Goal: Browse casually: Explore the website without a specific task or goal

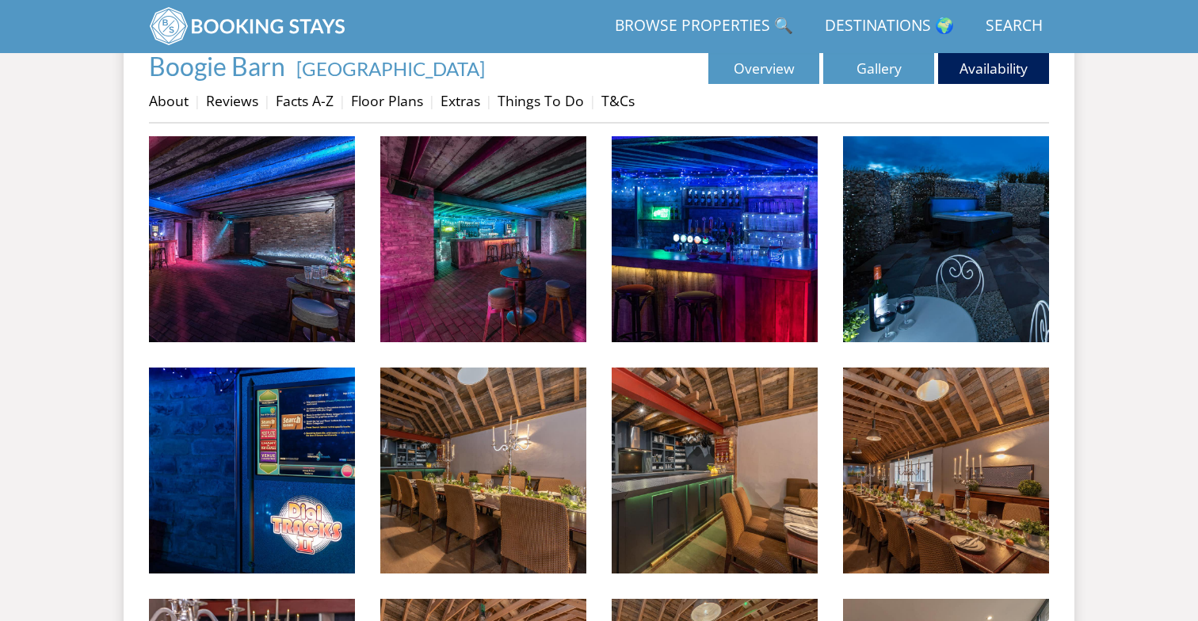
scroll to position [574, 0]
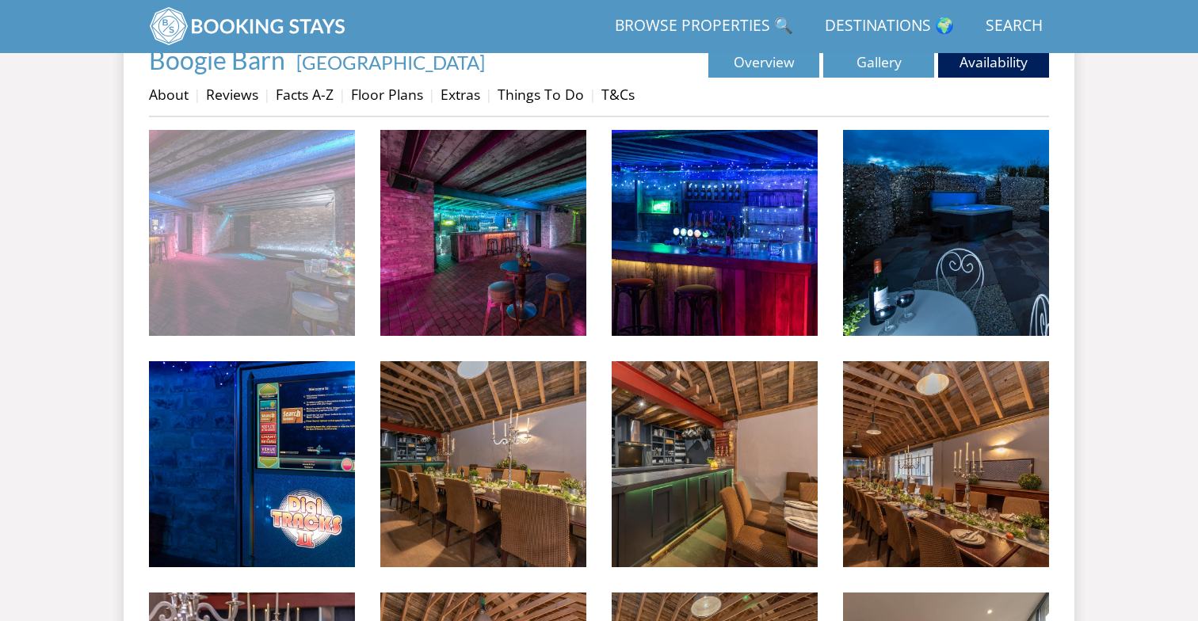
click at [284, 194] on img at bounding box center [252, 233] width 206 height 206
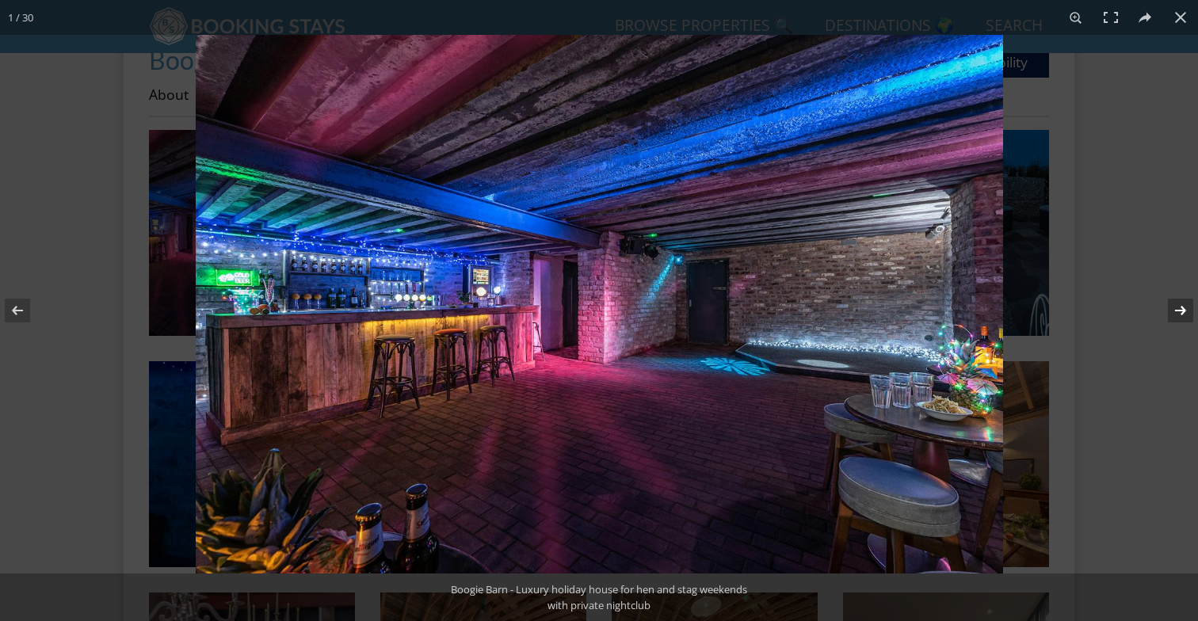
click at [1173, 307] on button at bounding box center [1170, 310] width 55 height 79
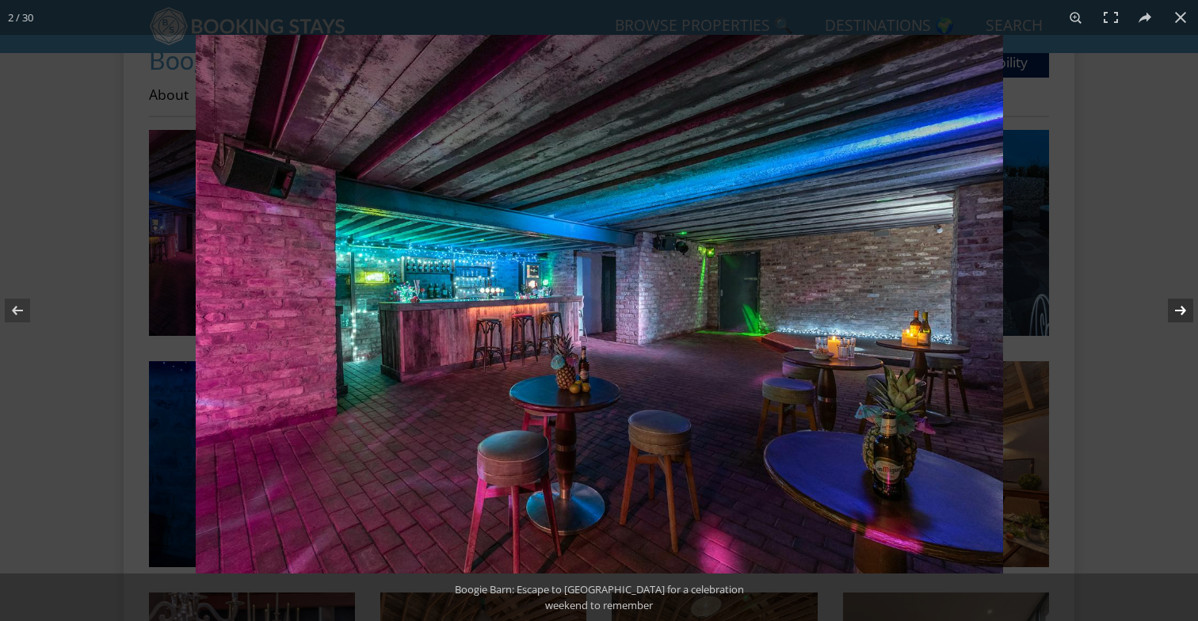
click at [1173, 307] on button at bounding box center [1170, 310] width 55 height 79
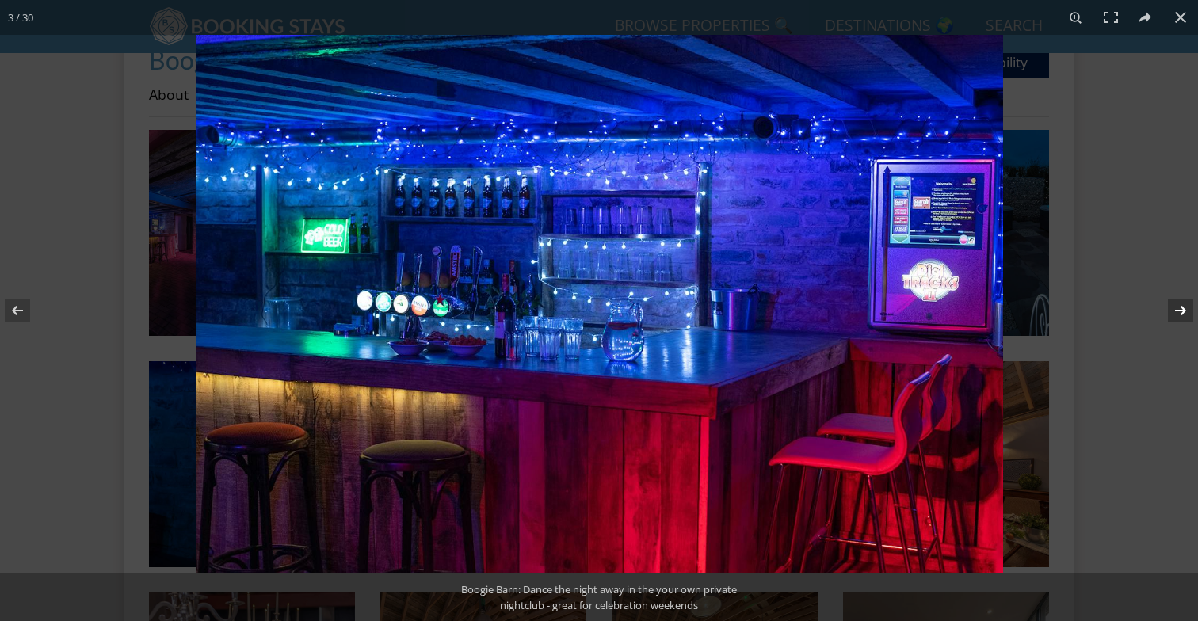
click at [1173, 307] on button at bounding box center [1170, 310] width 55 height 79
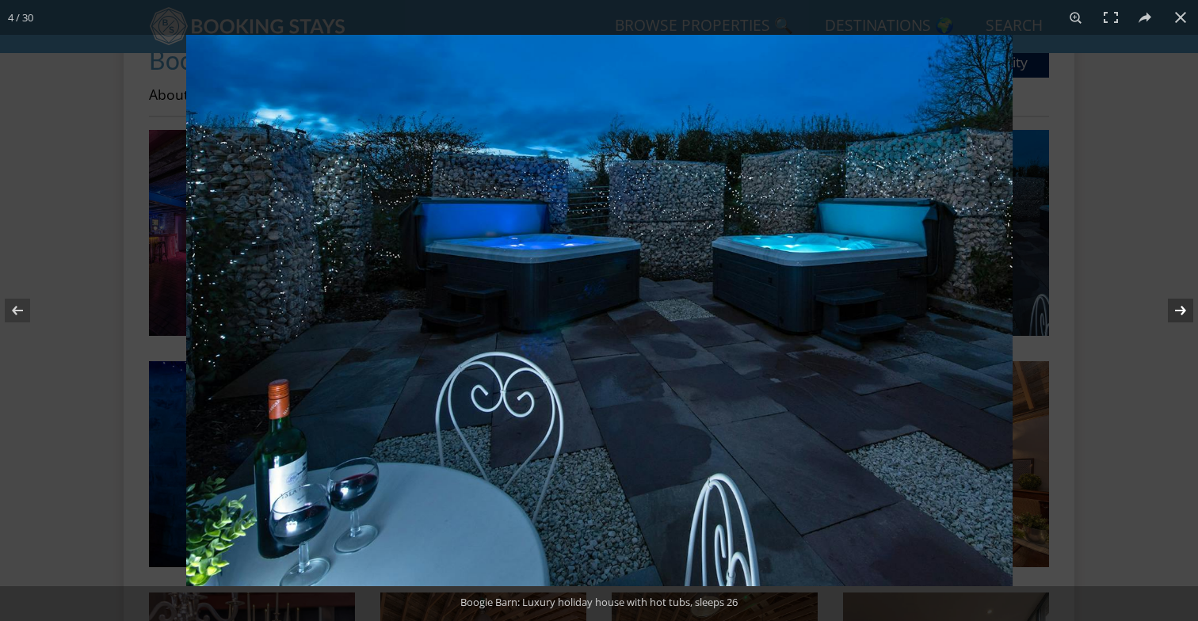
click at [1173, 307] on button at bounding box center [1170, 310] width 55 height 79
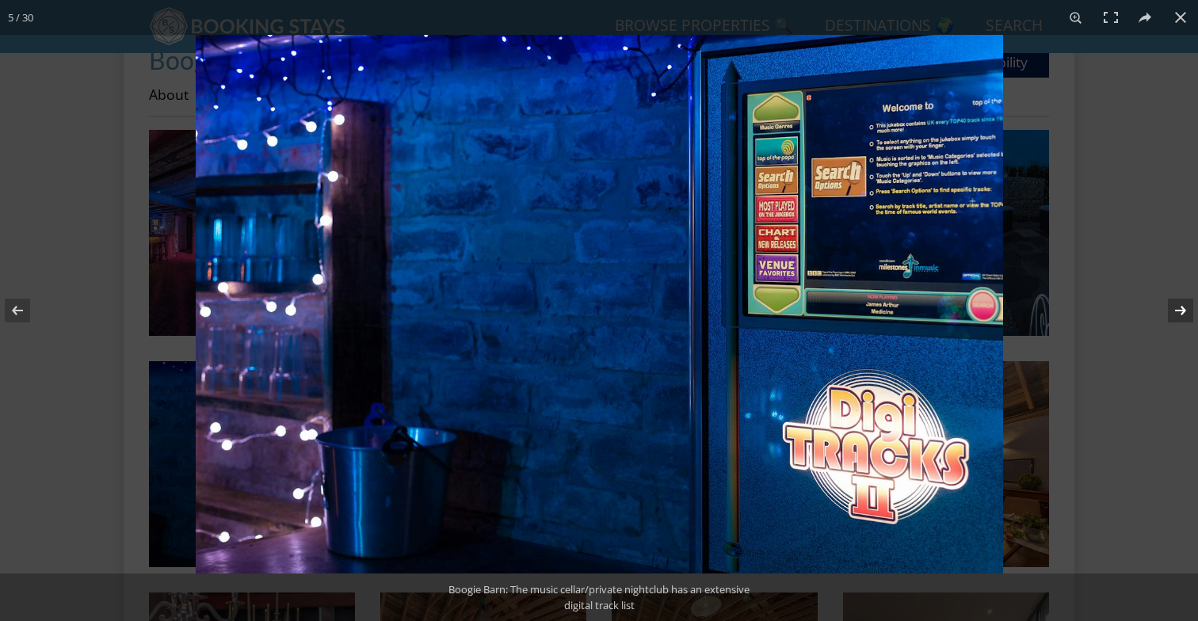
click at [1173, 307] on button at bounding box center [1170, 310] width 55 height 79
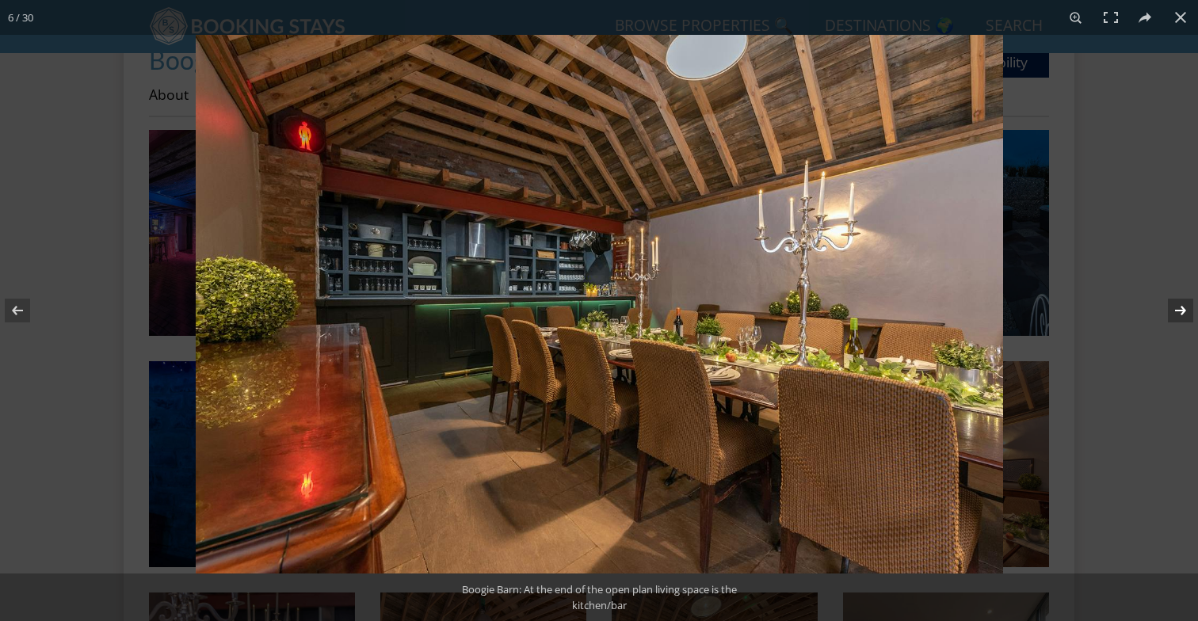
click at [1173, 307] on button at bounding box center [1170, 310] width 55 height 79
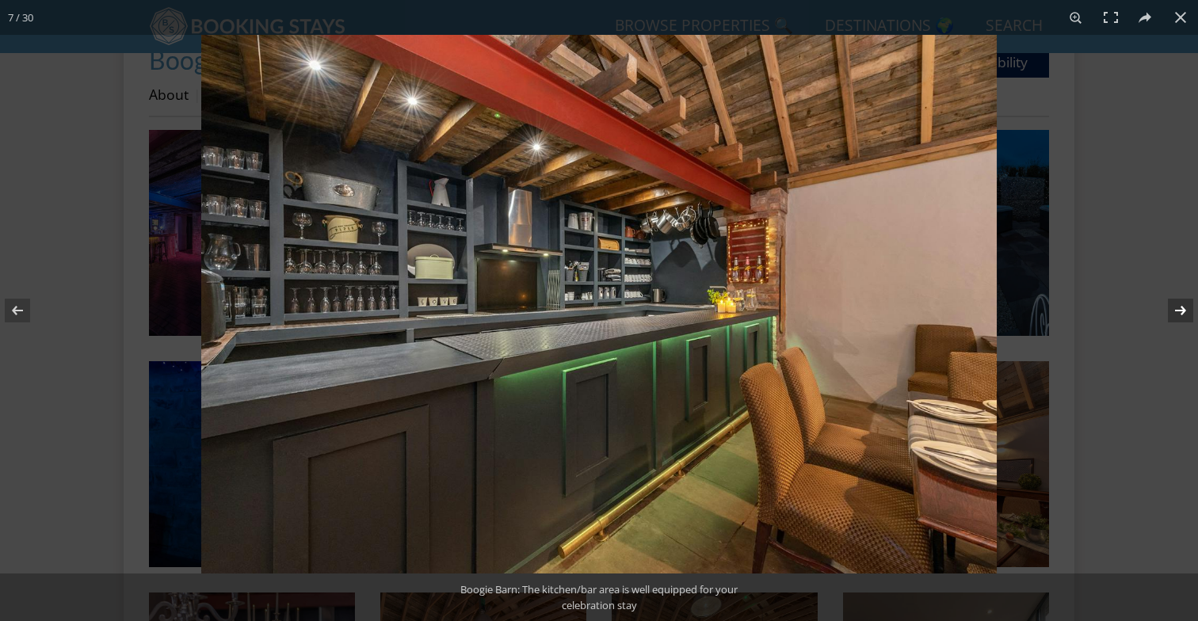
click at [1173, 307] on button at bounding box center [1170, 310] width 55 height 79
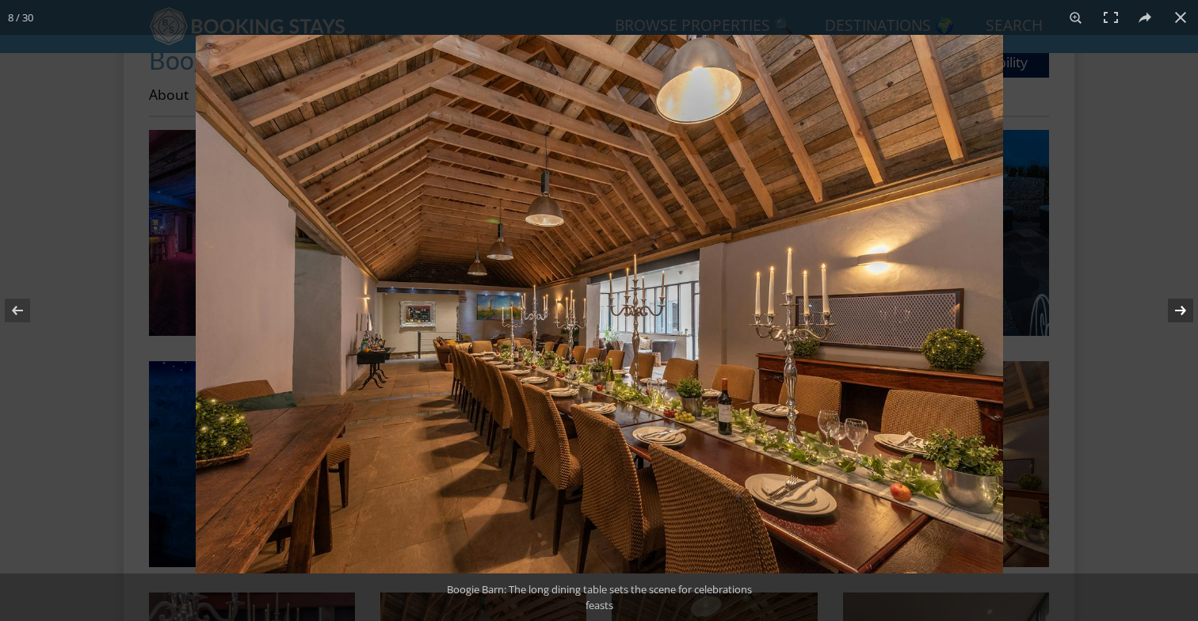
click at [1173, 307] on button at bounding box center [1170, 310] width 55 height 79
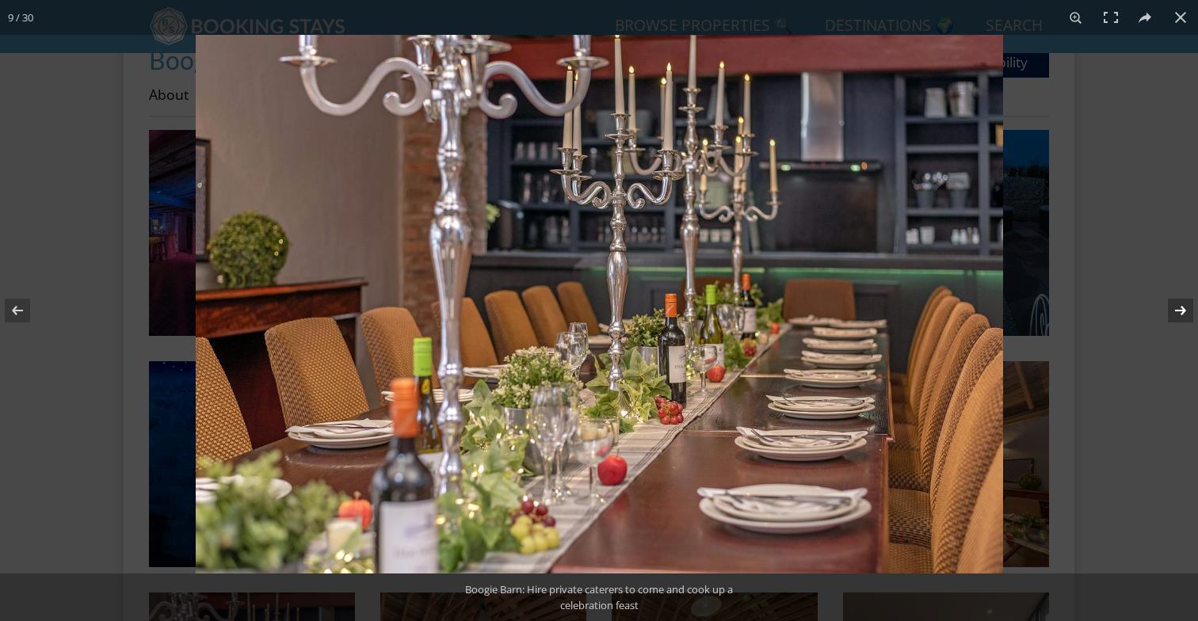
click at [1173, 307] on button at bounding box center [1170, 310] width 55 height 79
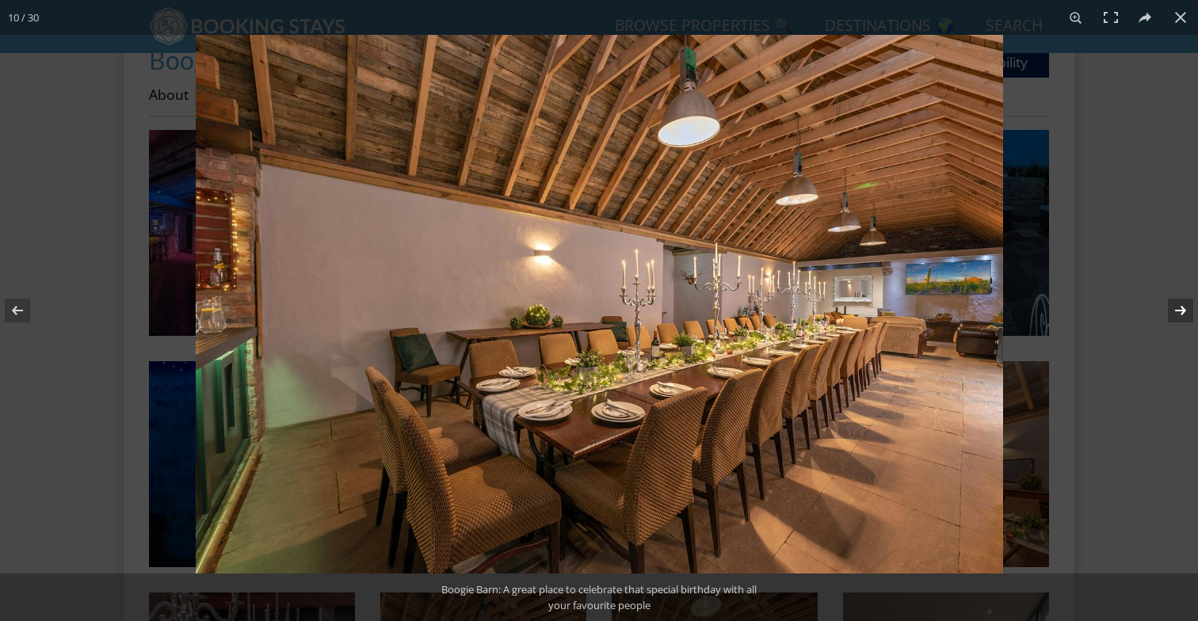
click at [1173, 307] on button at bounding box center [1170, 310] width 55 height 79
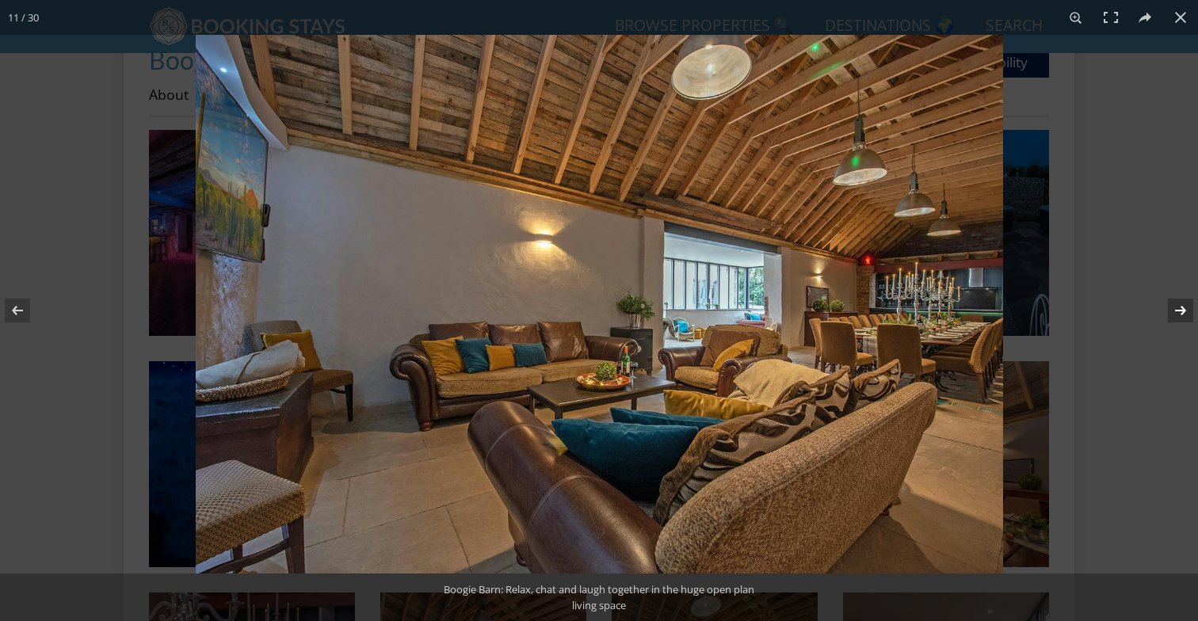
click at [1172, 307] on button at bounding box center [1170, 310] width 55 height 79
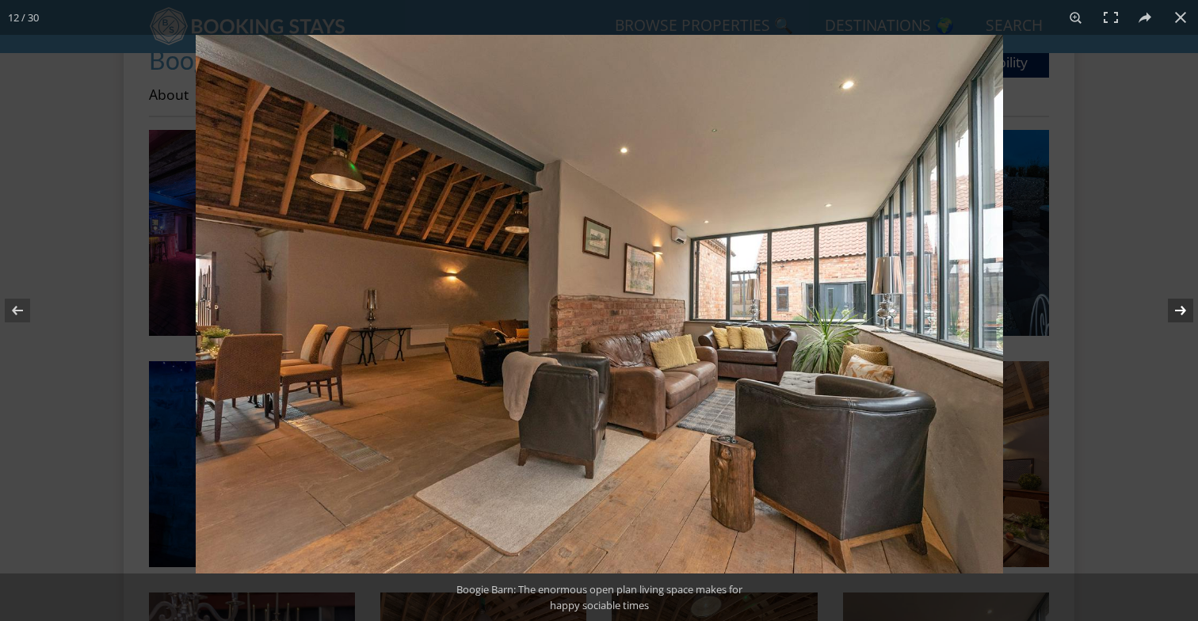
click at [1172, 307] on button at bounding box center [1170, 310] width 55 height 79
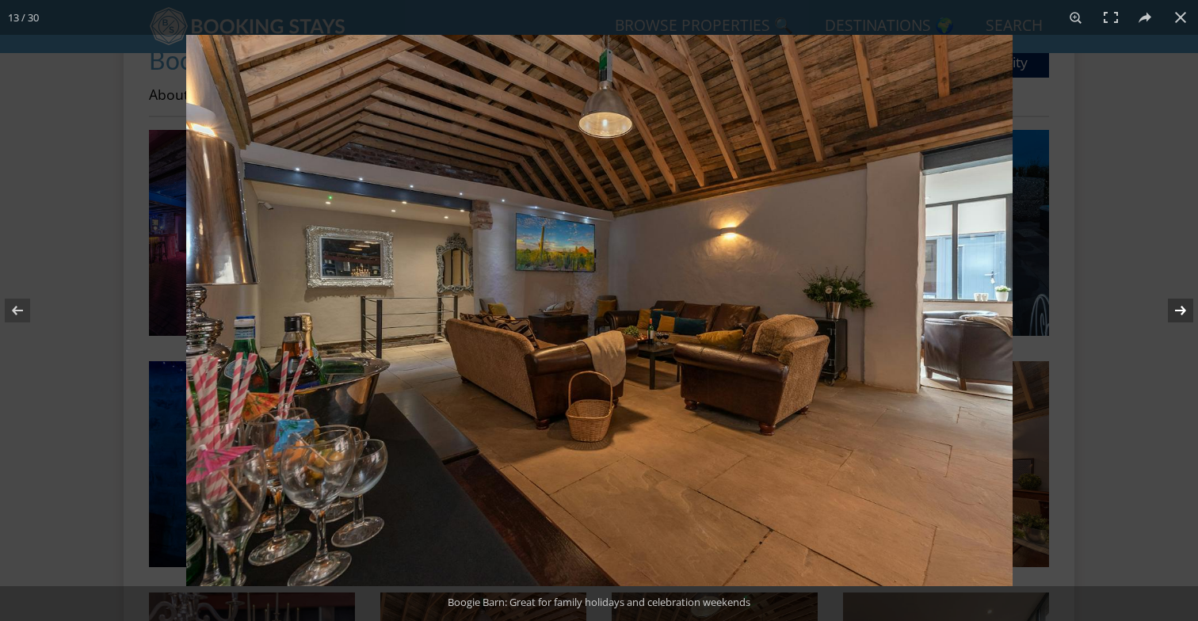
click at [1172, 307] on button at bounding box center [1170, 310] width 55 height 79
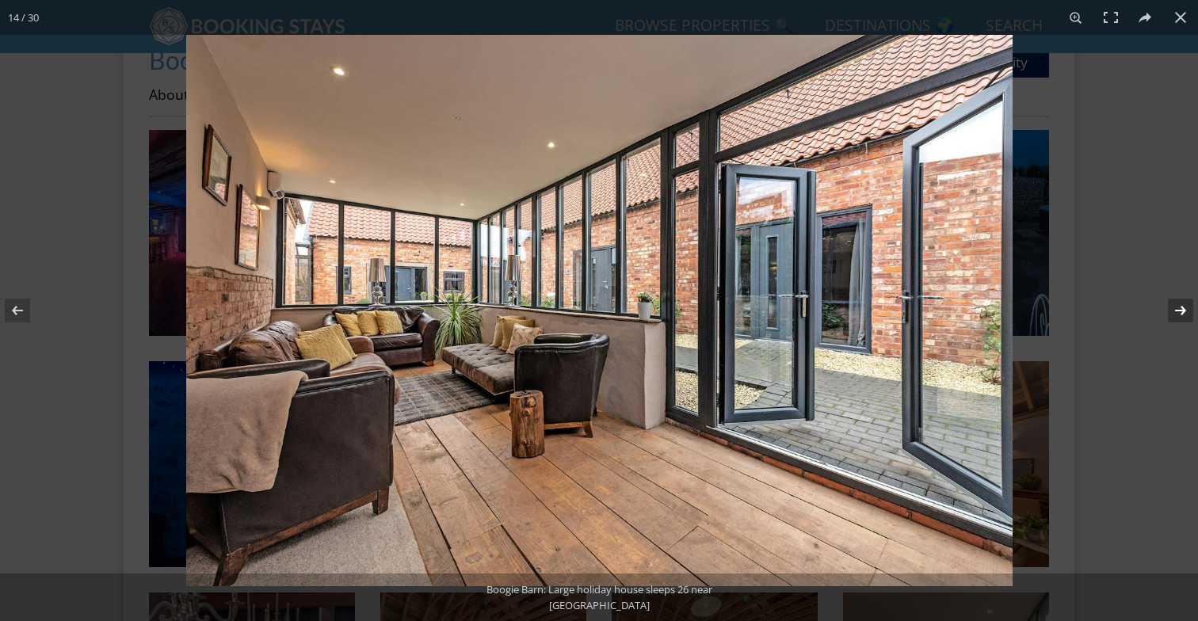
click at [1172, 307] on button at bounding box center [1170, 310] width 55 height 79
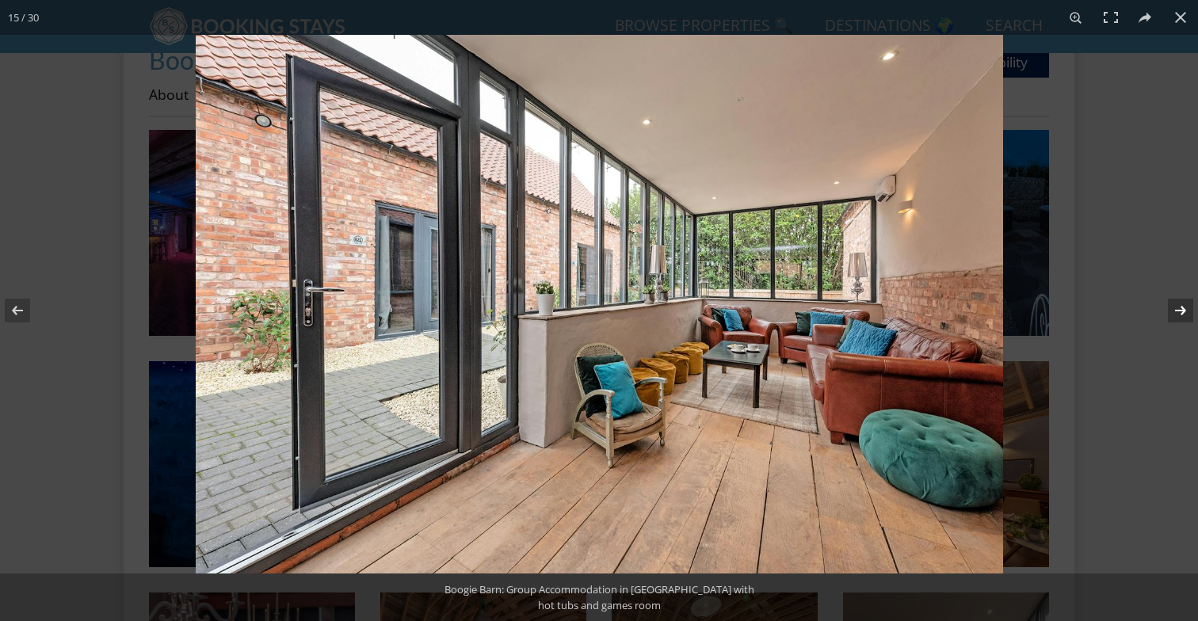
click at [1172, 307] on button at bounding box center [1170, 310] width 55 height 79
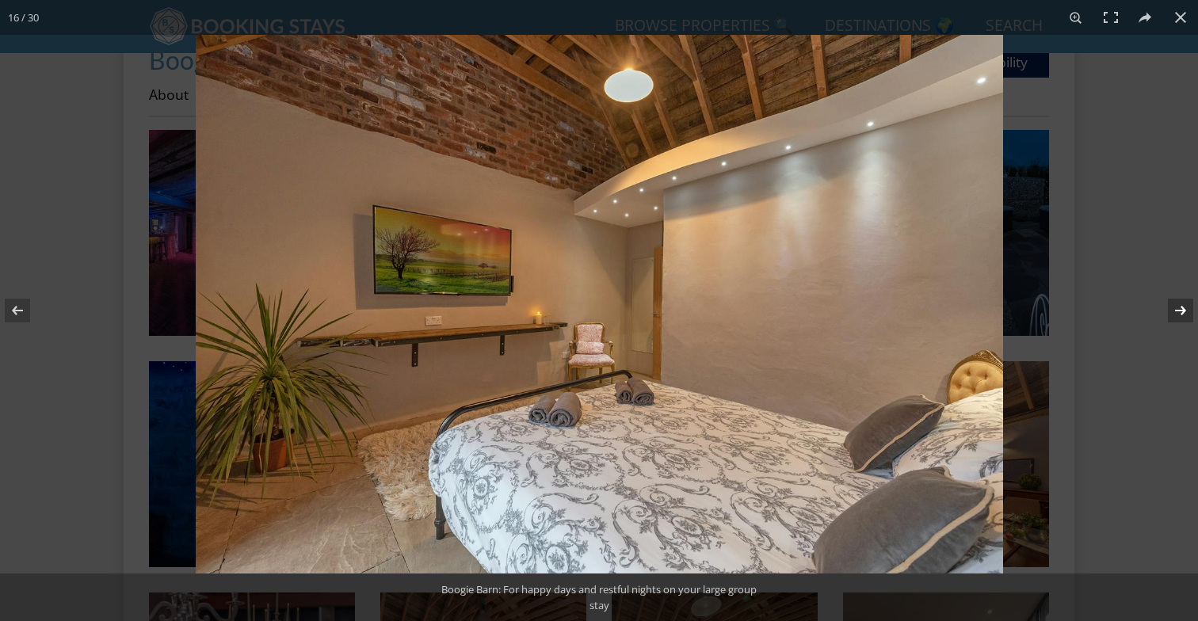
click at [1172, 307] on button at bounding box center [1170, 310] width 55 height 79
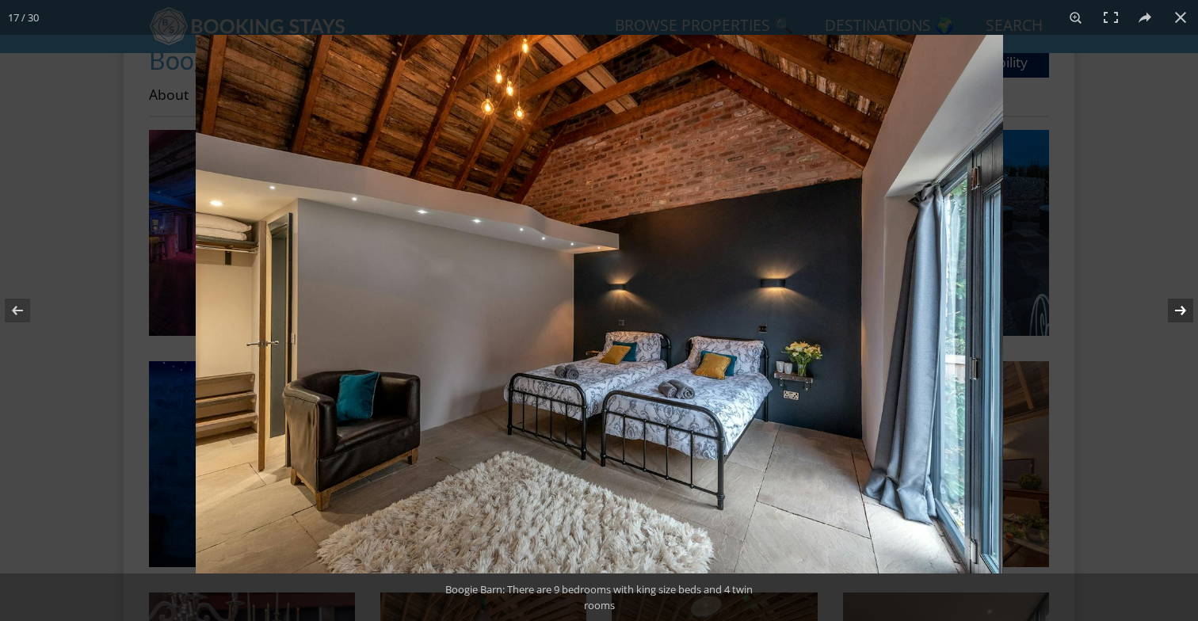
click at [1172, 307] on button at bounding box center [1170, 310] width 55 height 79
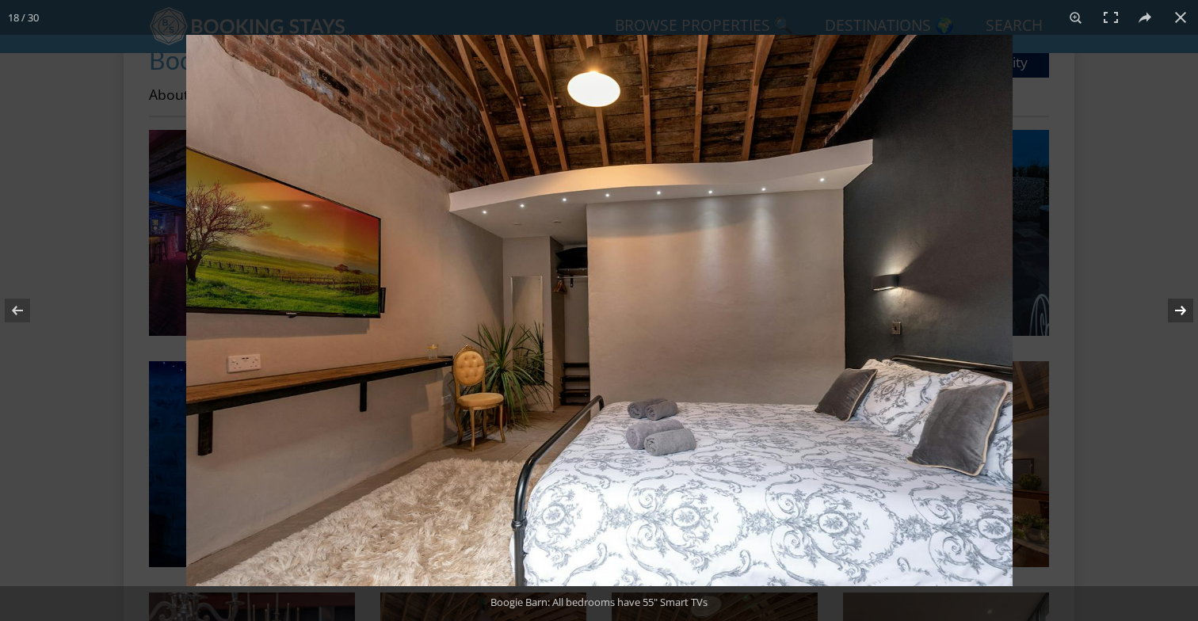
click at [1172, 307] on button at bounding box center [1170, 310] width 55 height 79
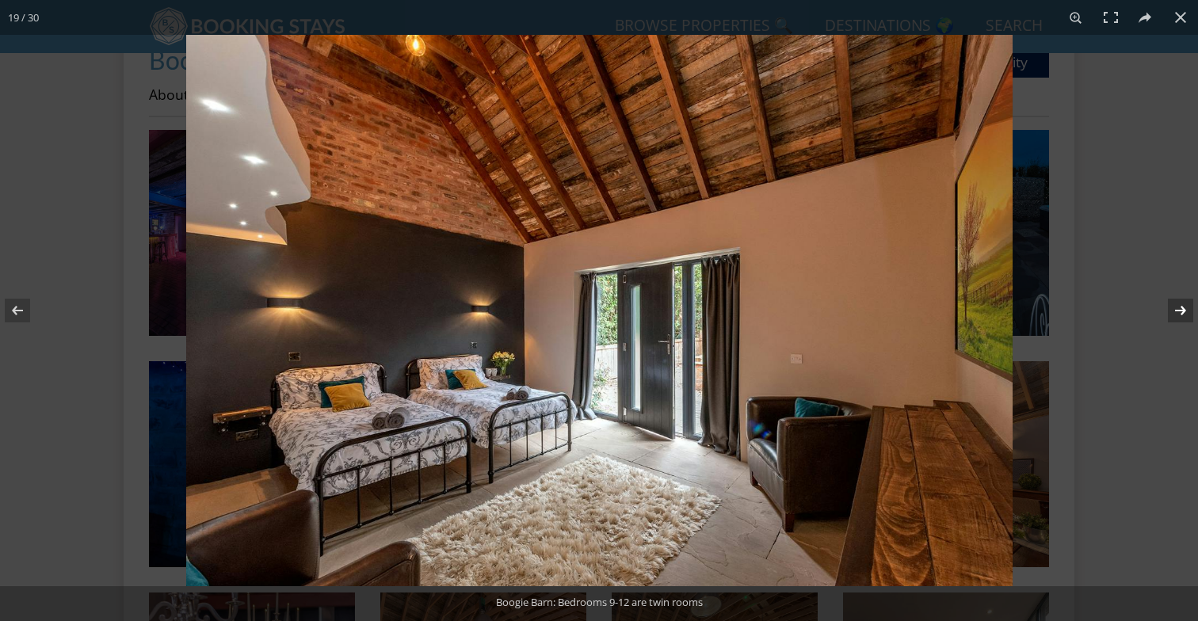
click at [1172, 307] on button at bounding box center [1170, 310] width 55 height 79
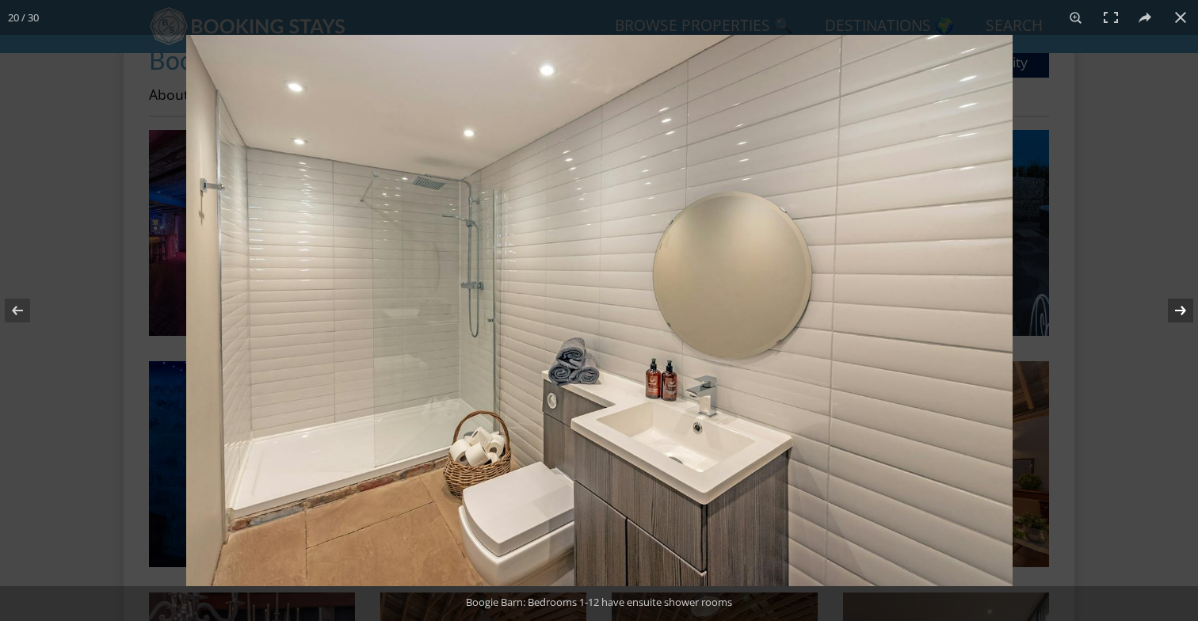
click at [1172, 307] on button at bounding box center [1170, 310] width 55 height 79
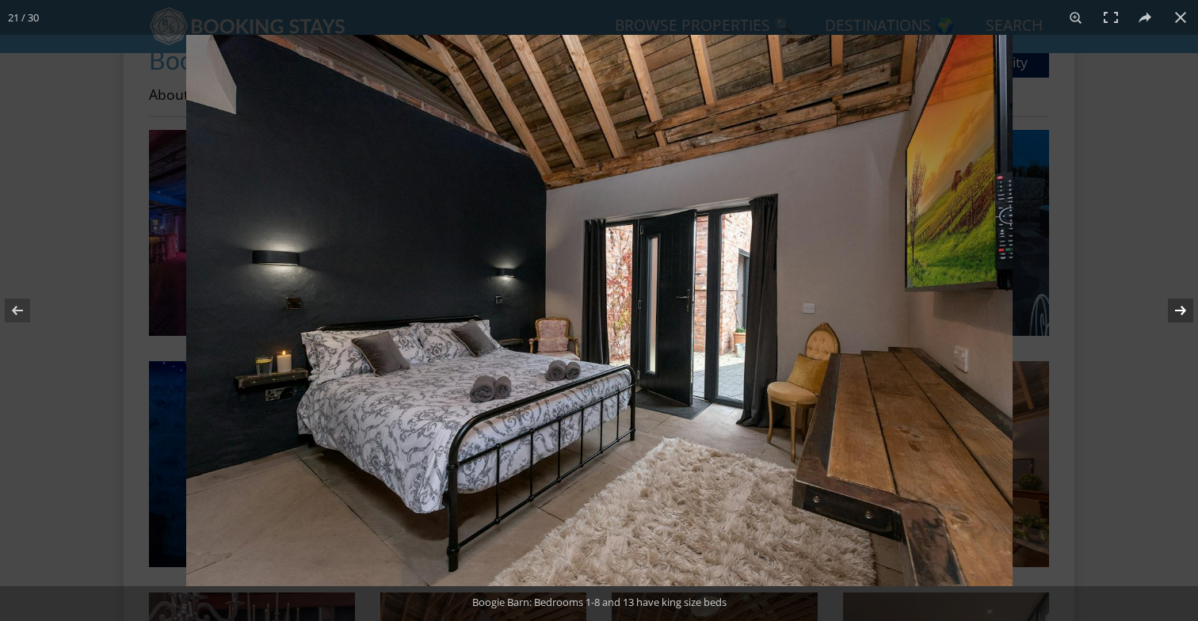
click at [1172, 307] on button at bounding box center [1170, 310] width 55 height 79
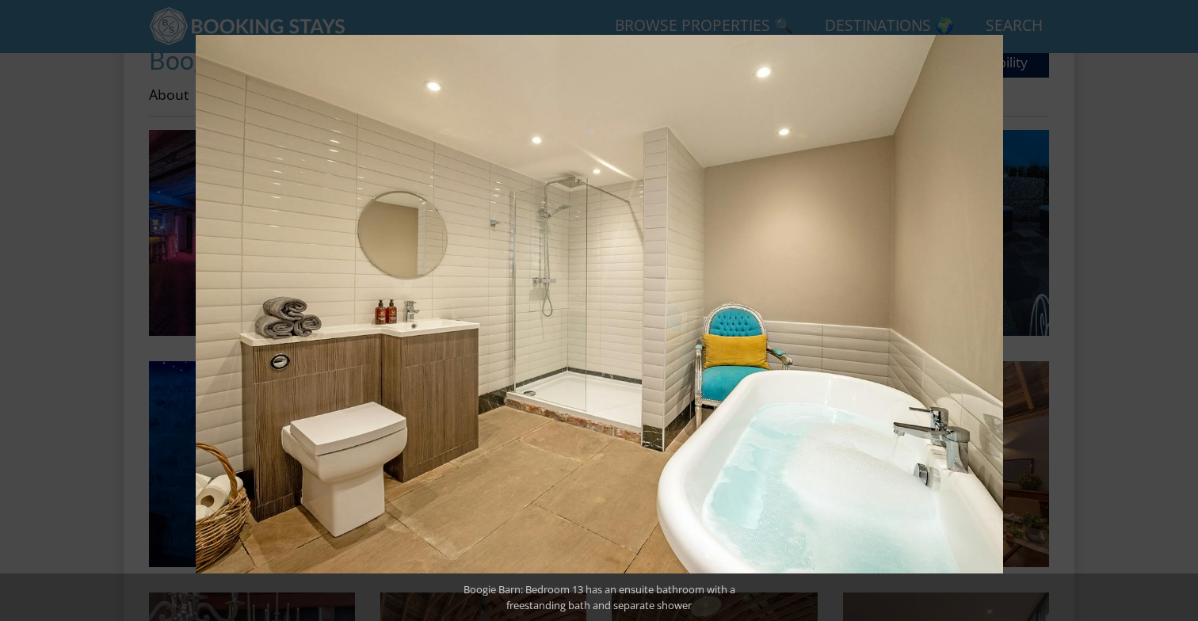
click at [1172, 307] on button at bounding box center [1170, 310] width 55 height 79
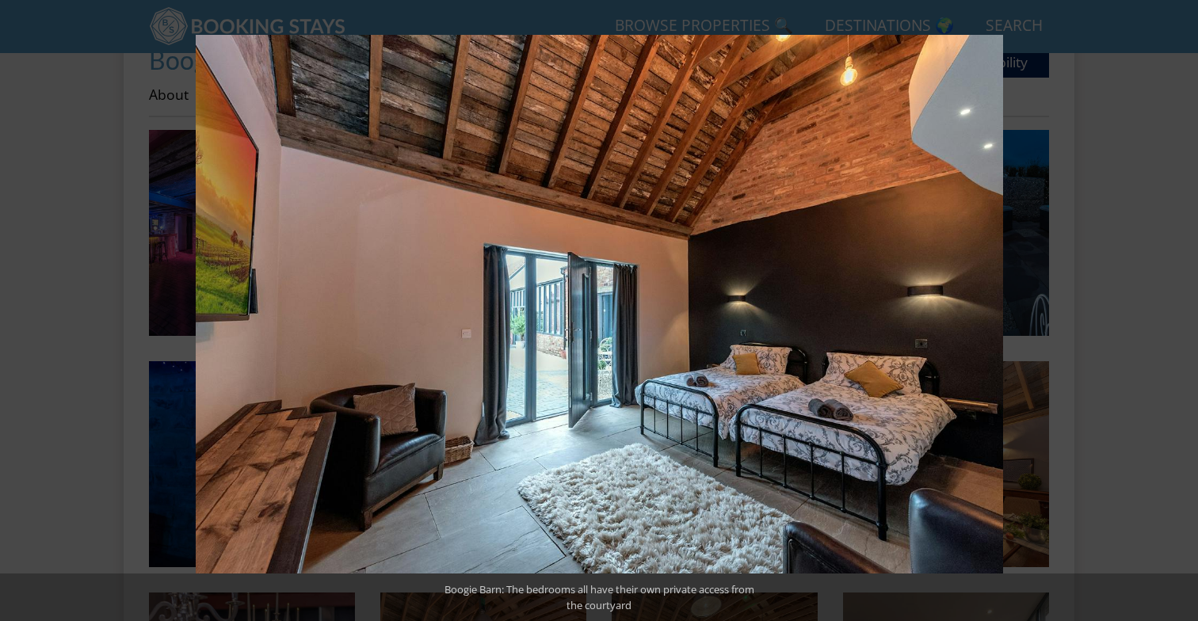
click at [1172, 307] on button at bounding box center [1170, 310] width 55 height 79
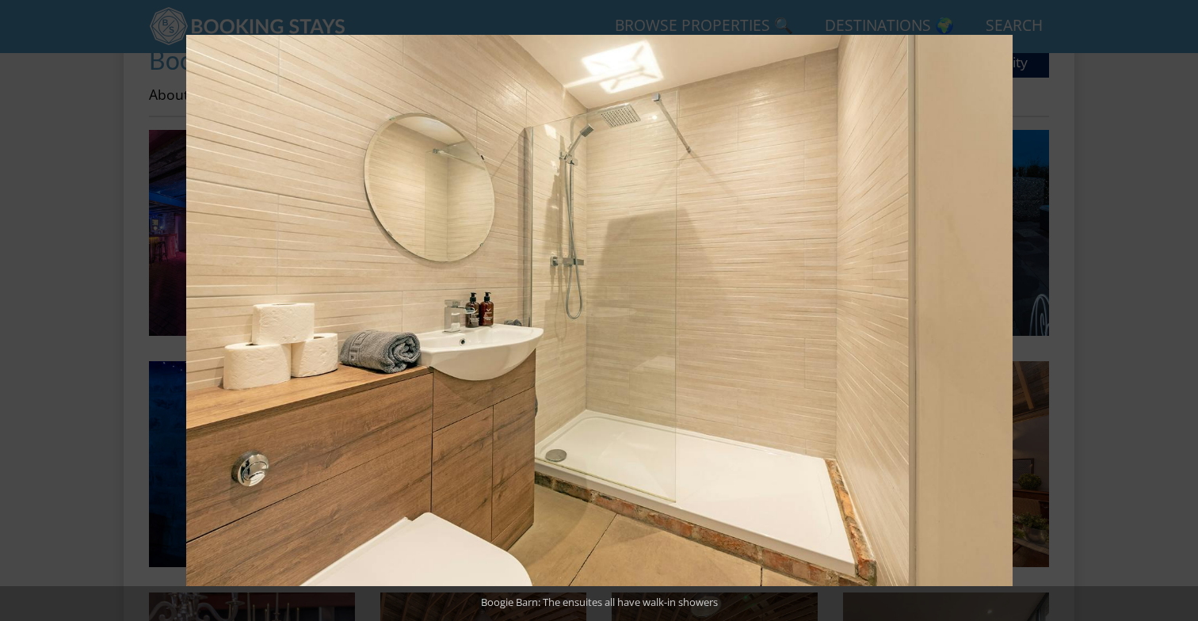
click at [1172, 307] on button at bounding box center [1170, 310] width 55 height 79
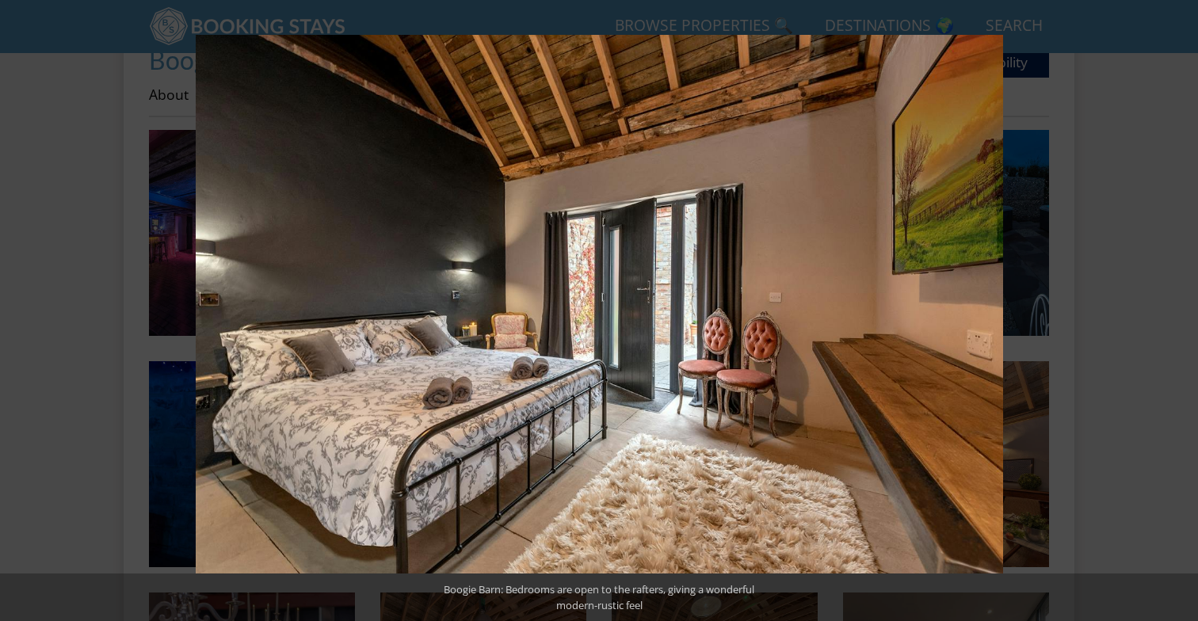
click at [1172, 307] on button at bounding box center [1170, 310] width 55 height 79
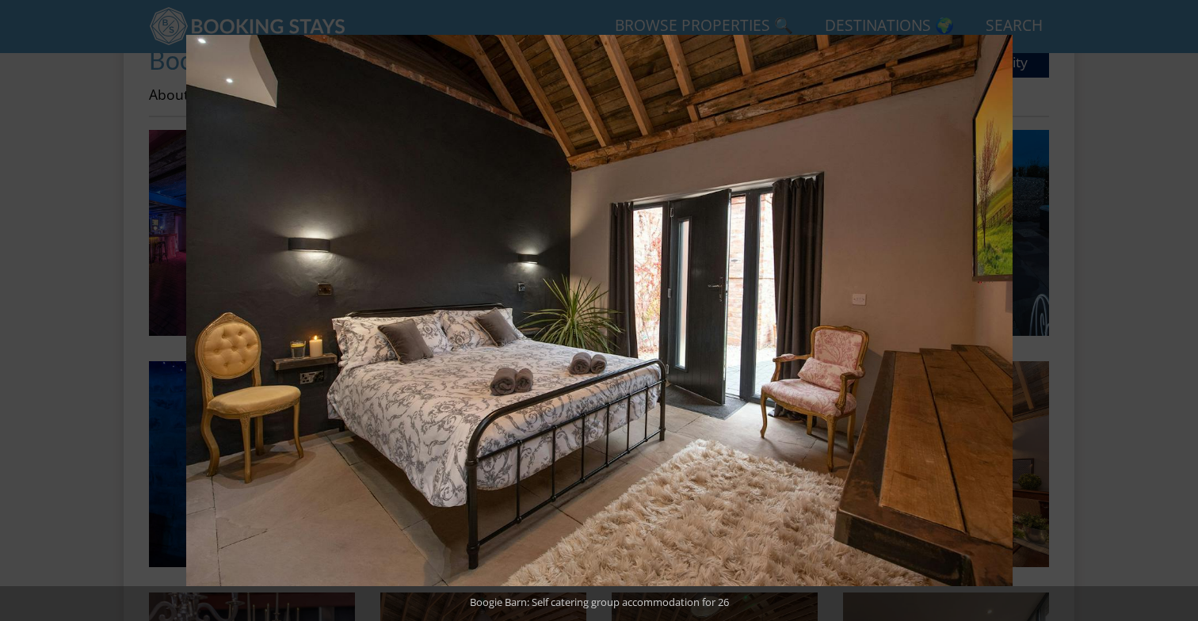
click at [1172, 307] on button at bounding box center [1170, 310] width 55 height 79
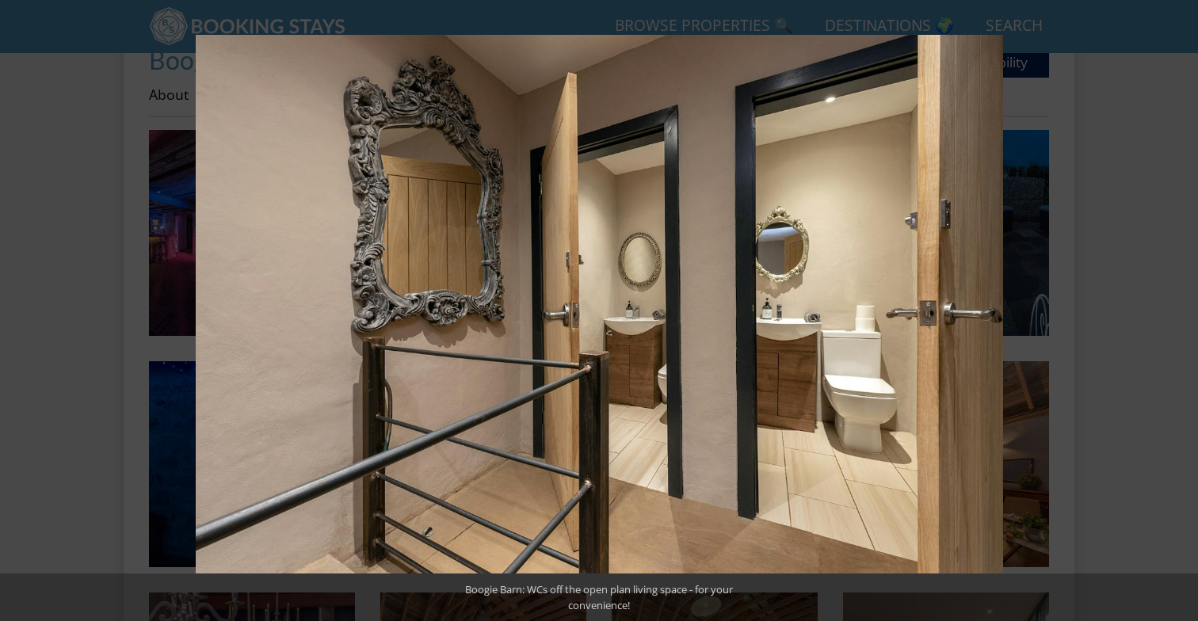
click at [1172, 307] on button at bounding box center [1170, 310] width 55 height 79
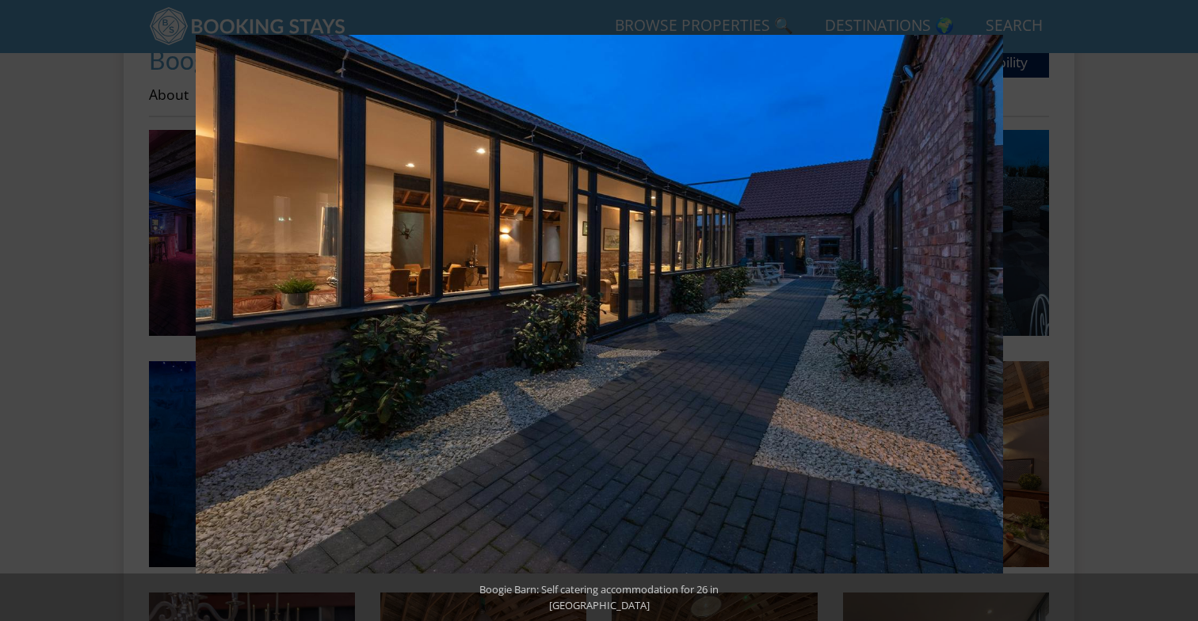
click at [1172, 307] on button at bounding box center [1170, 310] width 55 height 79
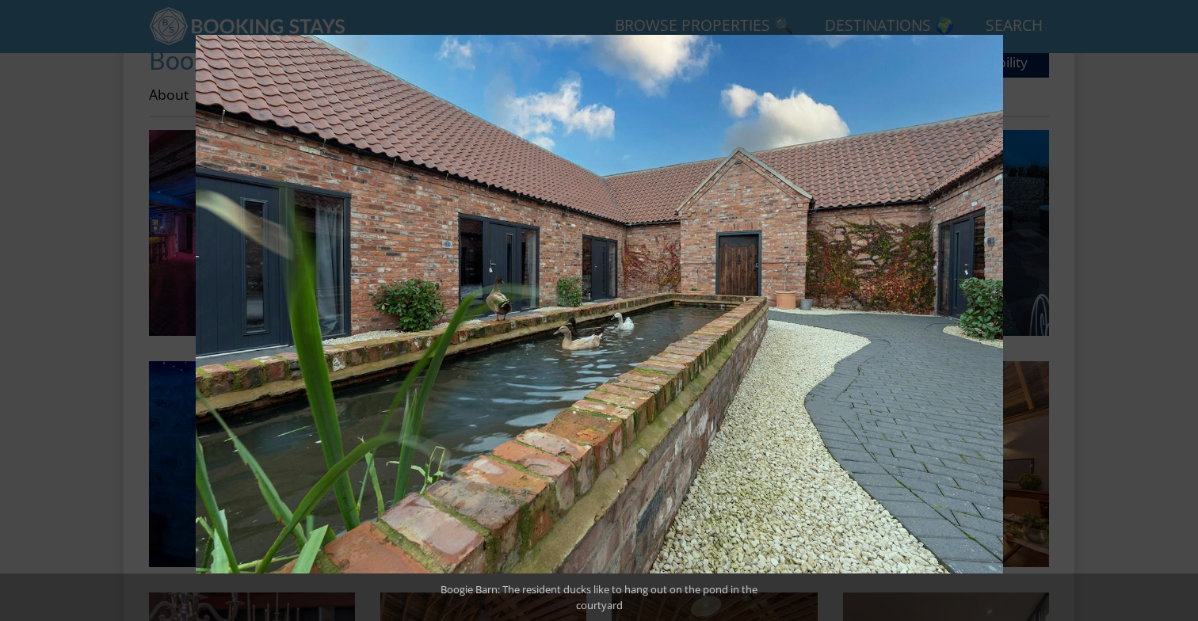
click at [1172, 307] on button at bounding box center [1170, 310] width 55 height 79
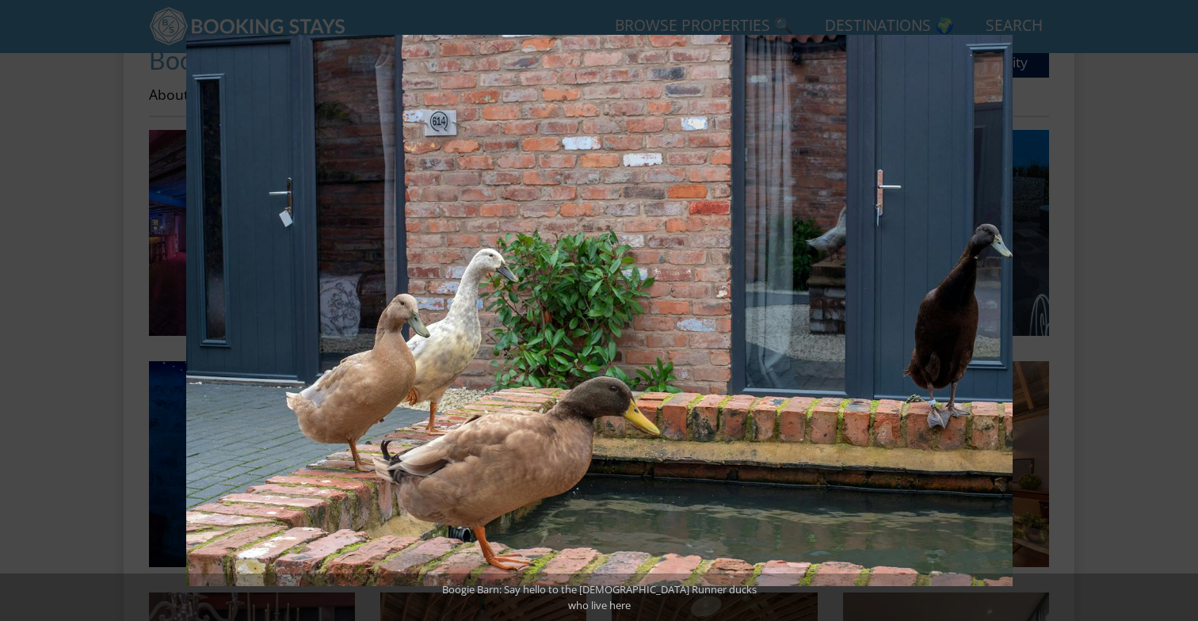
click at [1172, 307] on button at bounding box center [1170, 310] width 55 height 79
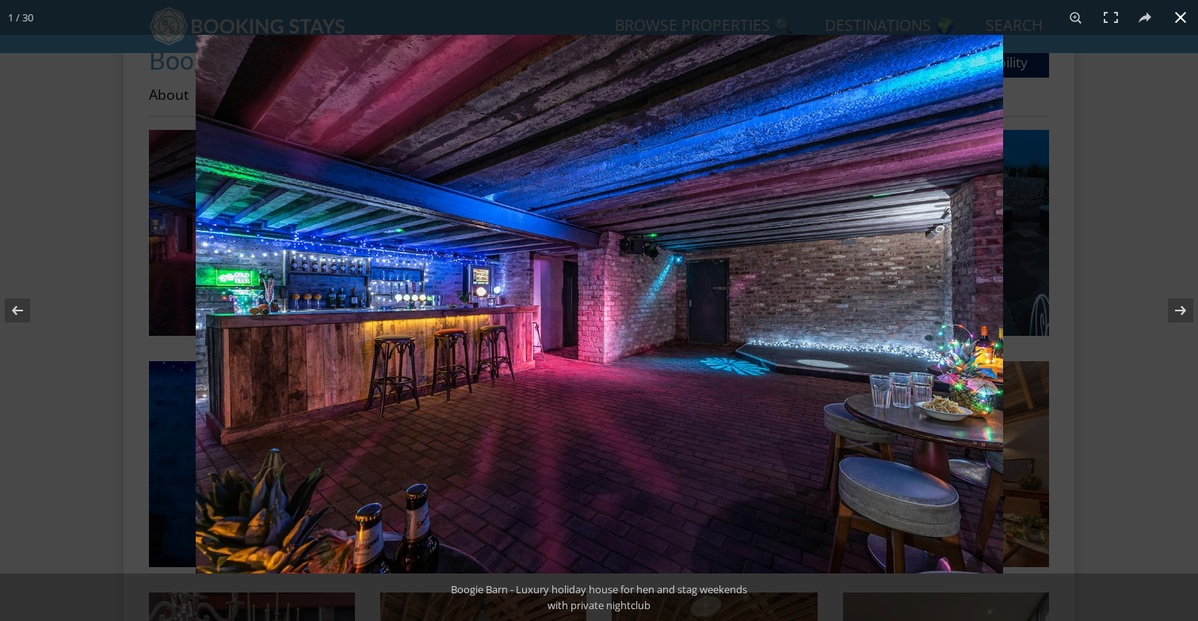
scroll to position [569, 0]
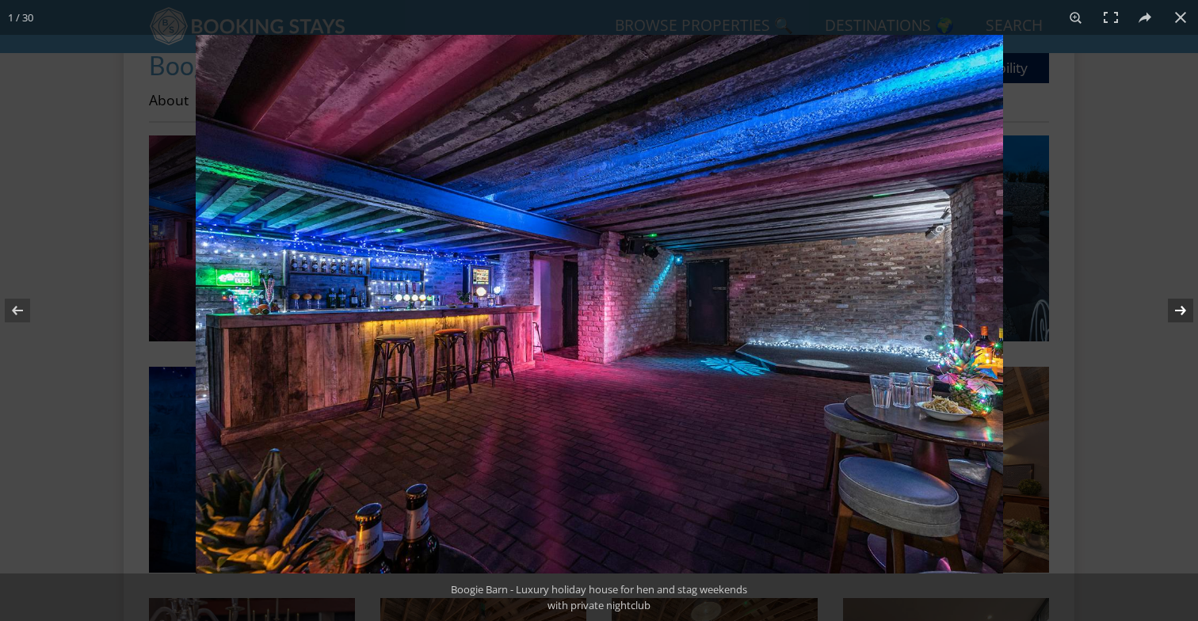
click at [1173, 310] on button at bounding box center [1170, 310] width 55 height 79
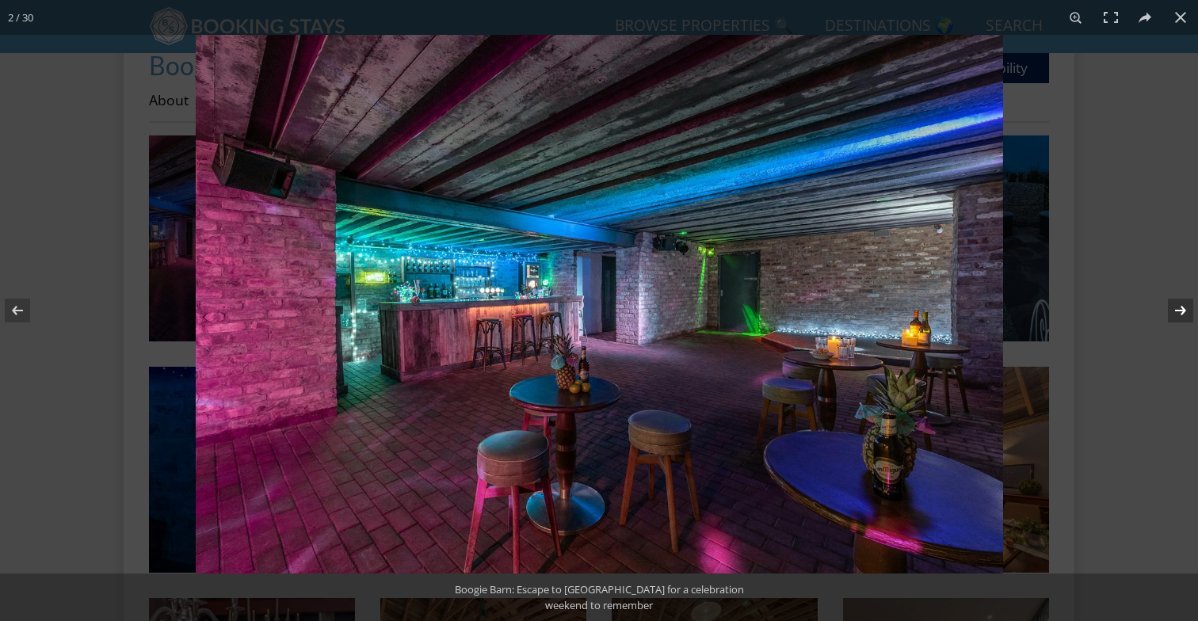
click at [1184, 315] on button at bounding box center [1170, 310] width 55 height 79
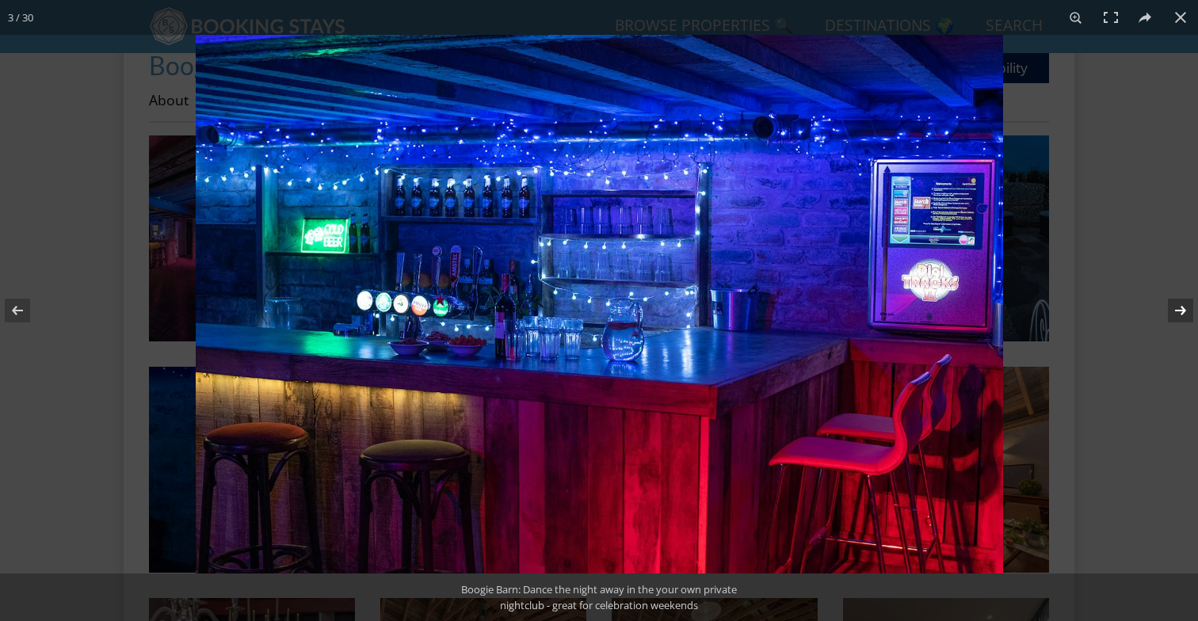
click at [1184, 315] on button at bounding box center [1170, 310] width 55 height 79
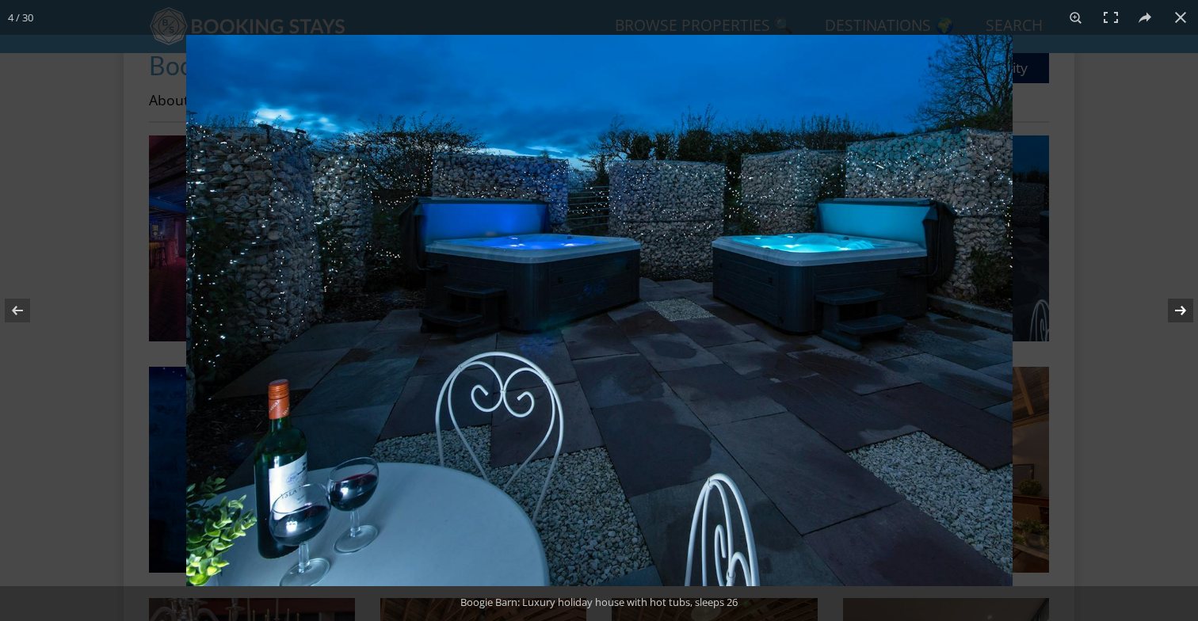
click at [1184, 315] on button at bounding box center [1170, 310] width 55 height 79
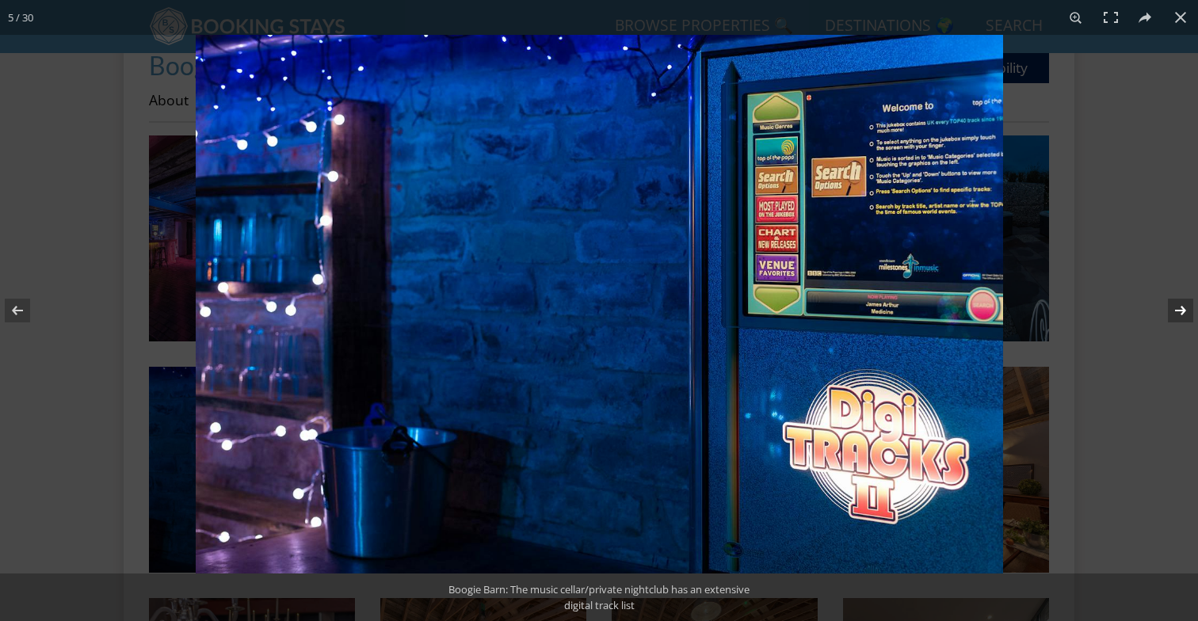
click at [1184, 315] on button at bounding box center [1170, 310] width 55 height 79
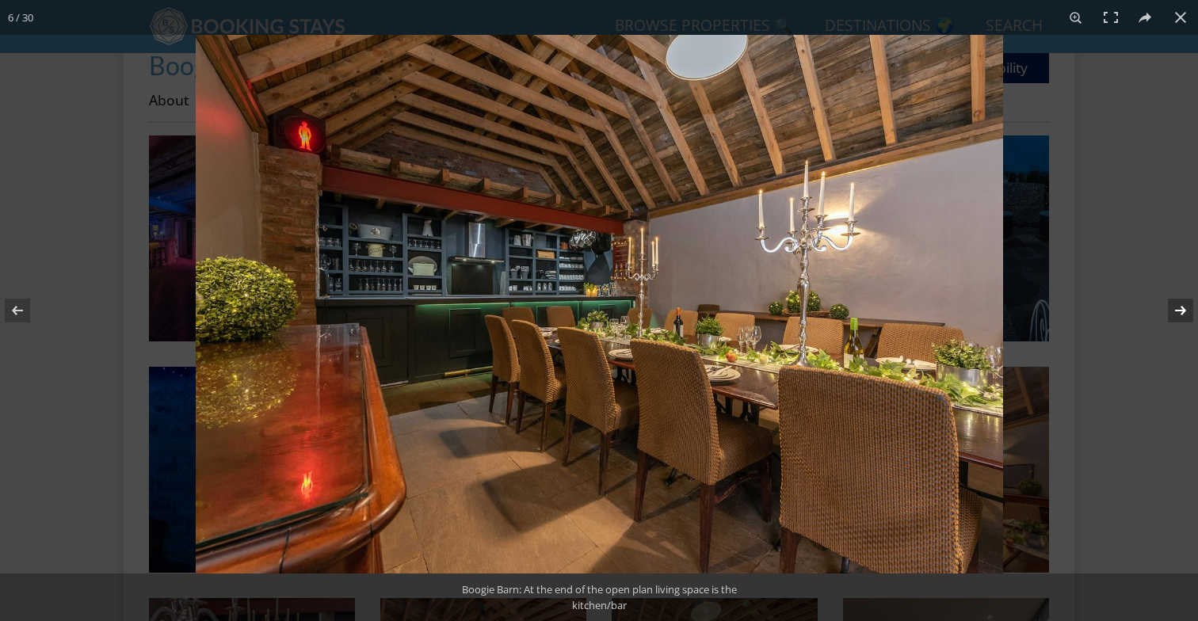
click at [1184, 315] on button at bounding box center [1170, 310] width 55 height 79
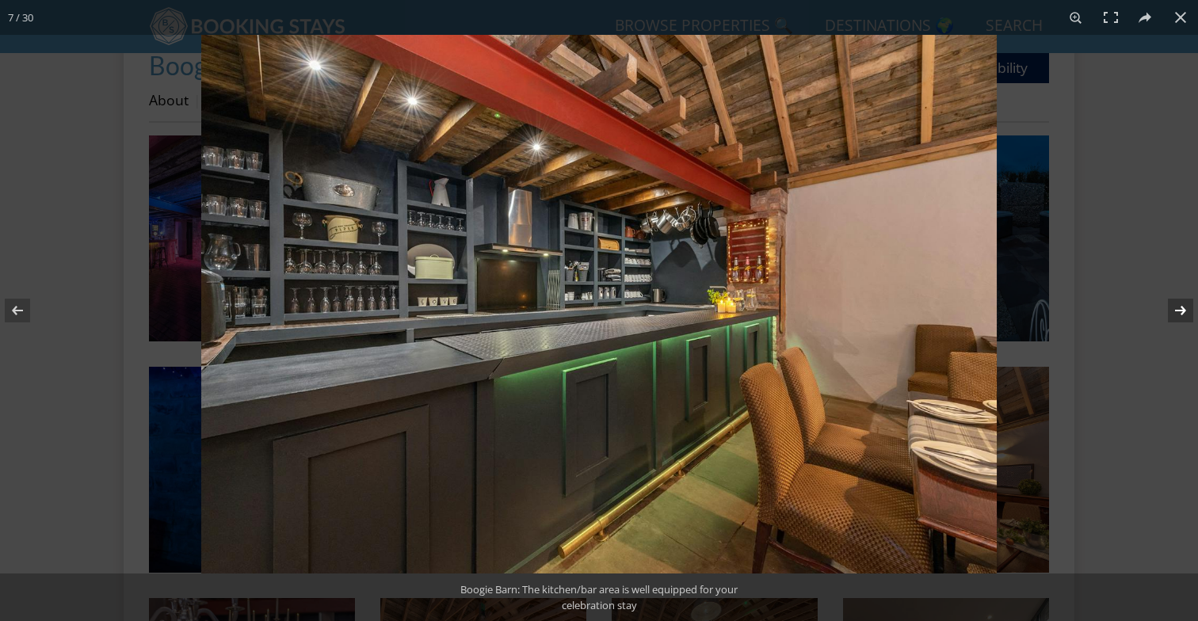
click at [1184, 315] on button at bounding box center [1170, 310] width 55 height 79
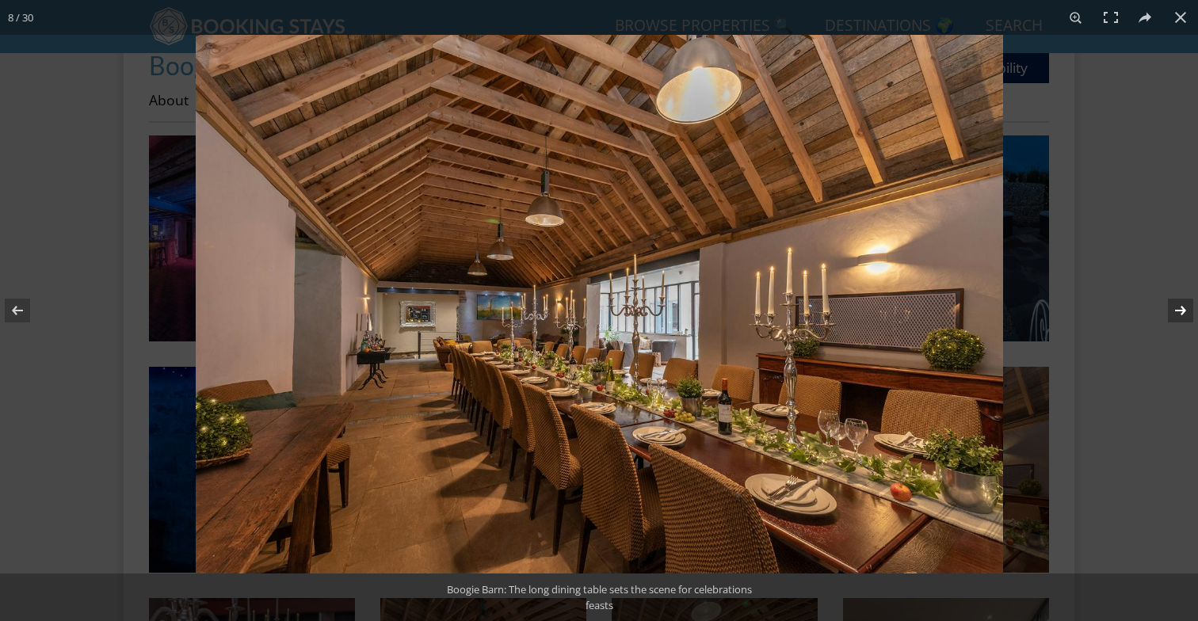
click at [1184, 315] on button at bounding box center [1170, 310] width 55 height 79
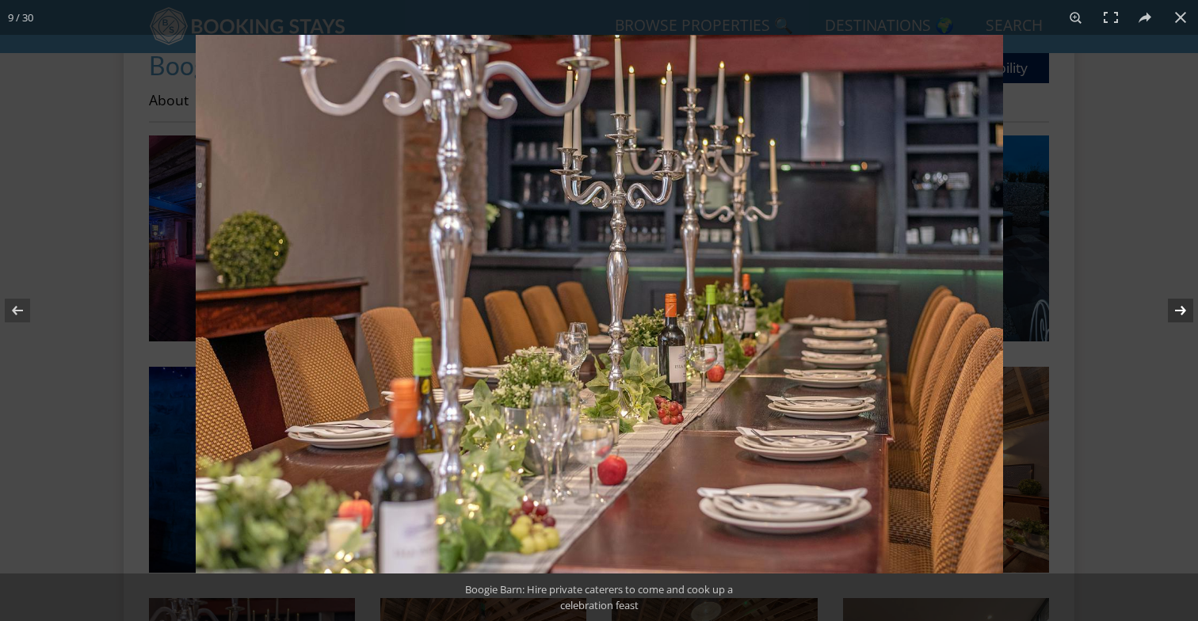
click at [1184, 315] on button at bounding box center [1170, 310] width 55 height 79
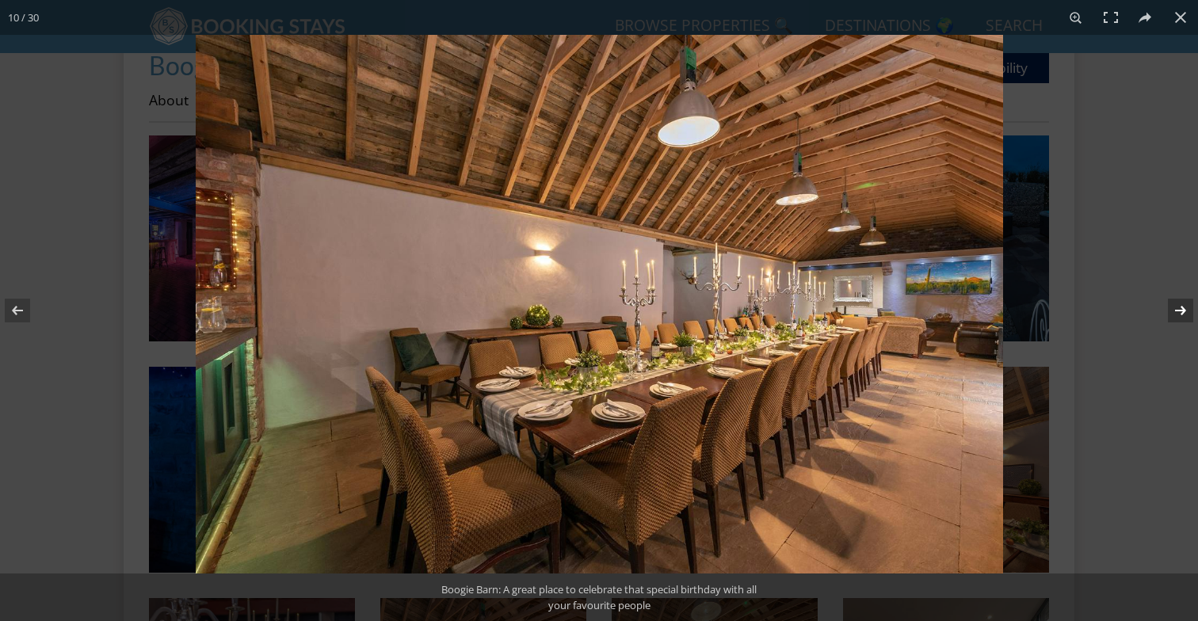
click at [1184, 315] on button at bounding box center [1170, 310] width 55 height 79
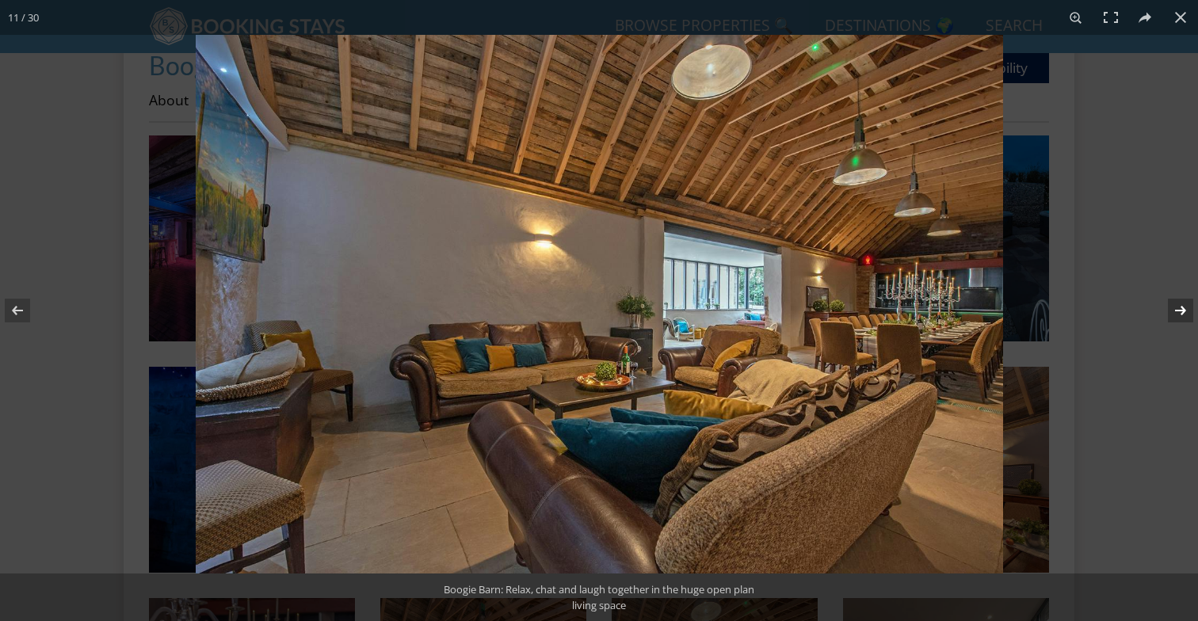
click at [1184, 315] on button at bounding box center [1170, 310] width 55 height 79
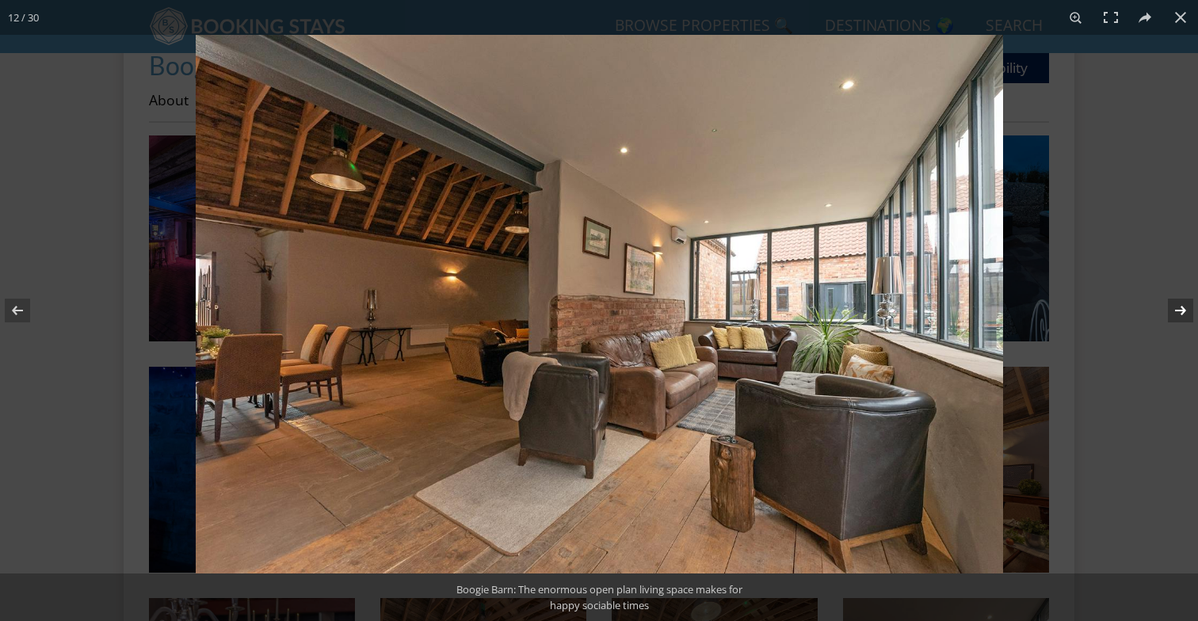
click at [1184, 315] on button at bounding box center [1170, 310] width 55 height 79
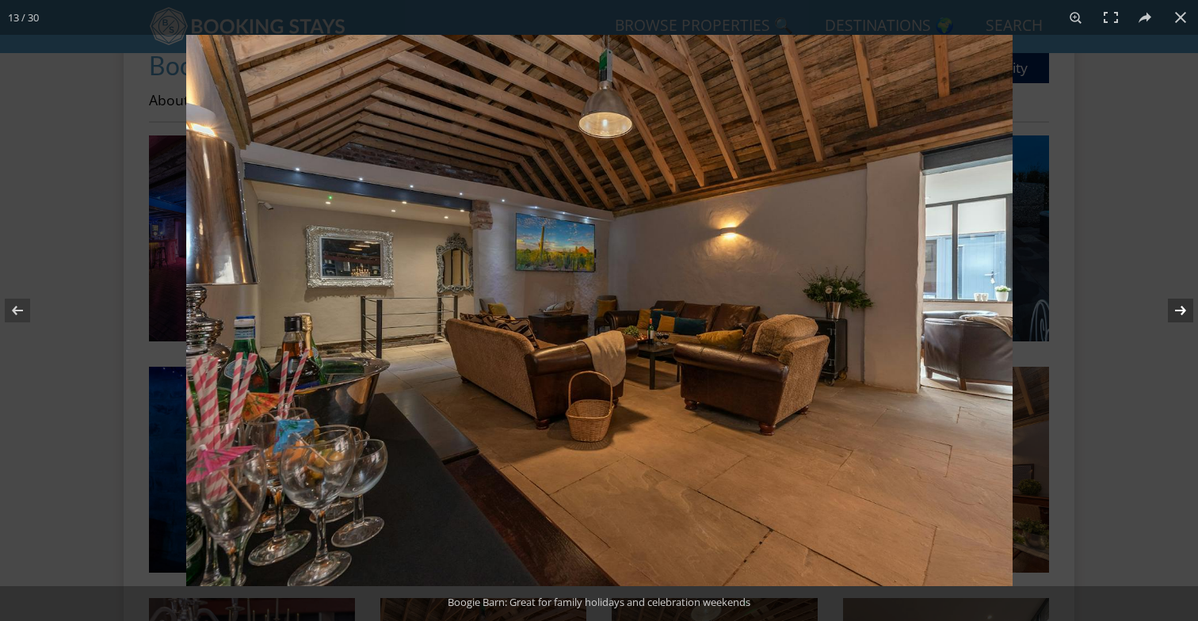
click at [1184, 315] on button at bounding box center [1170, 310] width 55 height 79
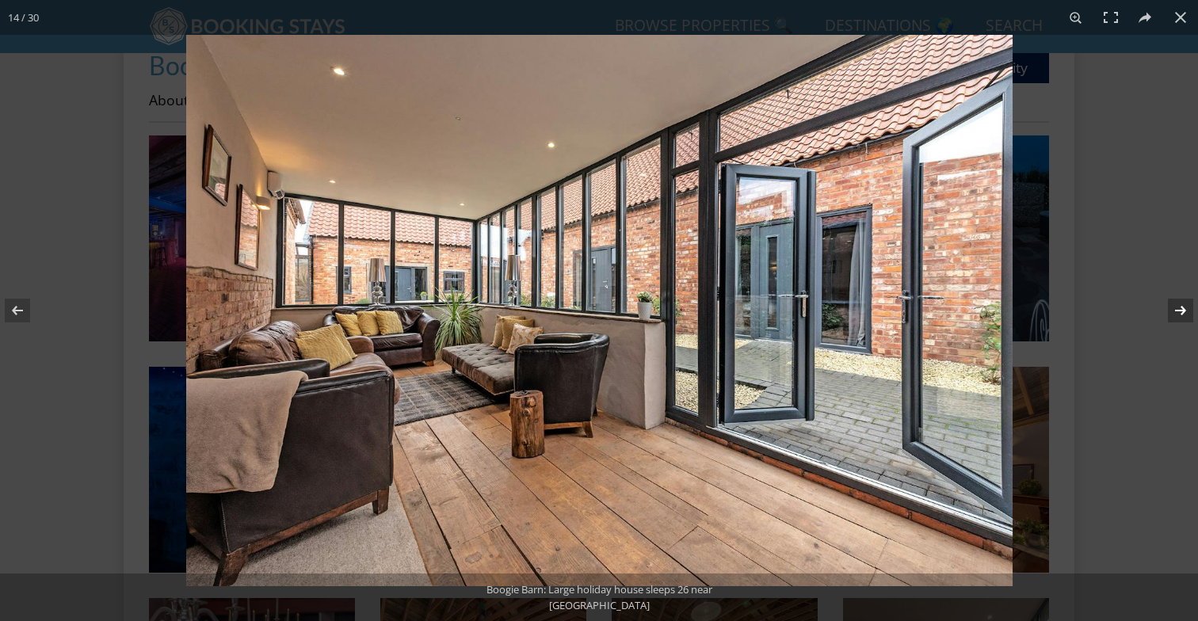
click at [1184, 315] on button at bounding box center [1170, 310] width 55 height 79
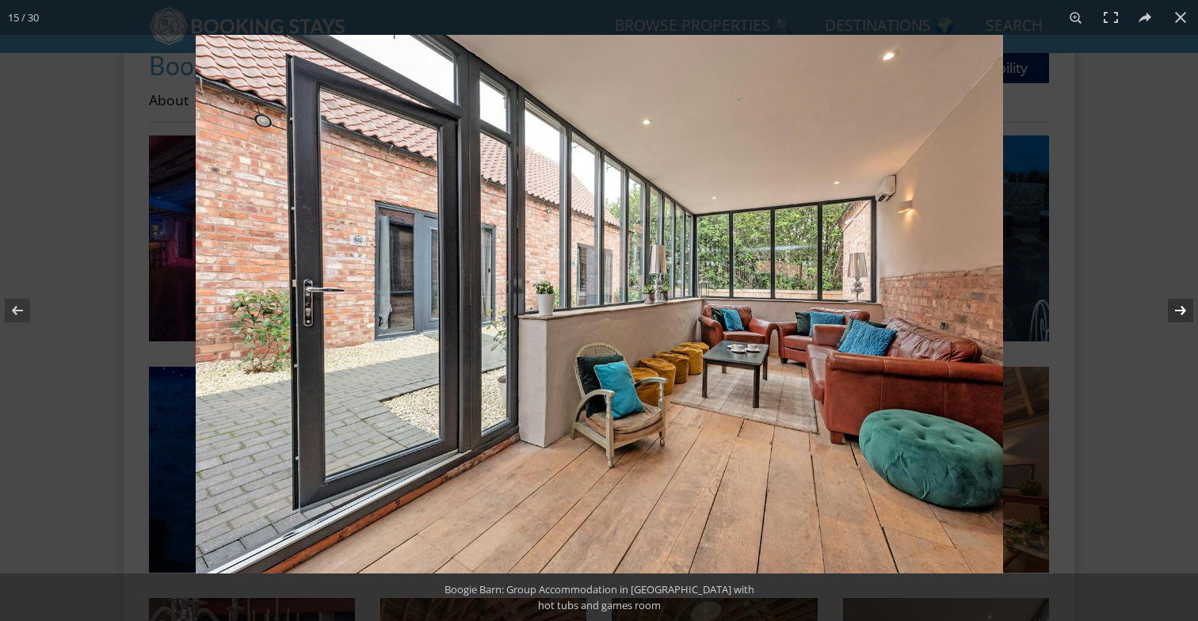
click at [1184, 315] on button at bounding box center [1170, 310] width 55 height 79
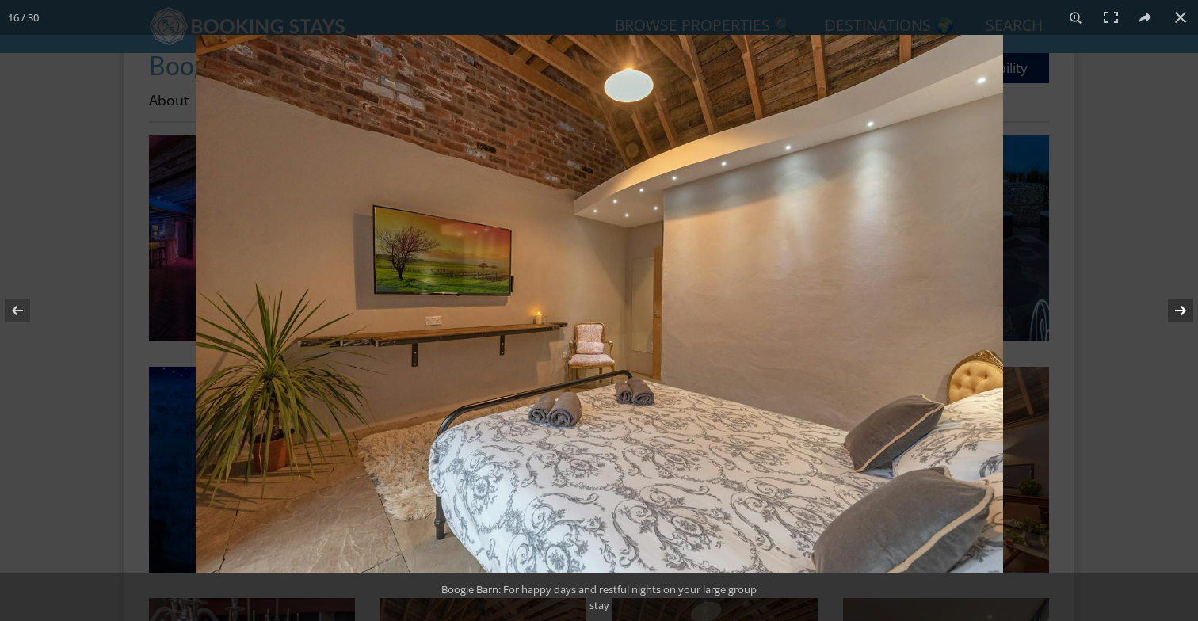
click at [1184, 315] on button at bounding box center [1170, 310] width 55 height 79
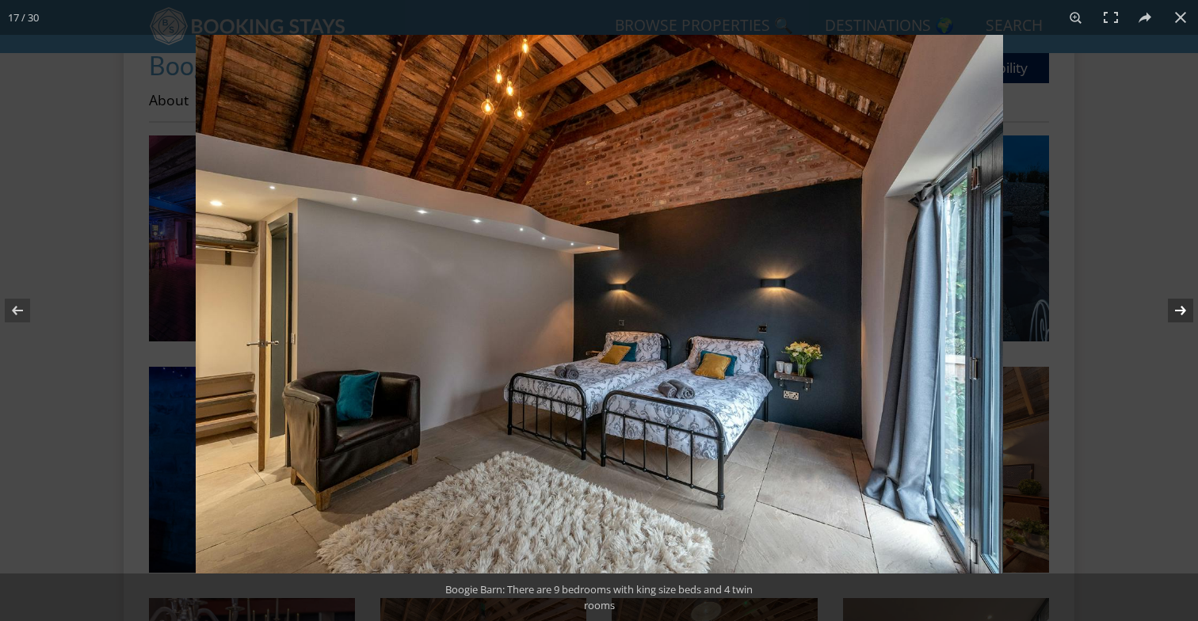
click at [1184, 315] on button at bounding box center [1170, 310] width 55 height 79
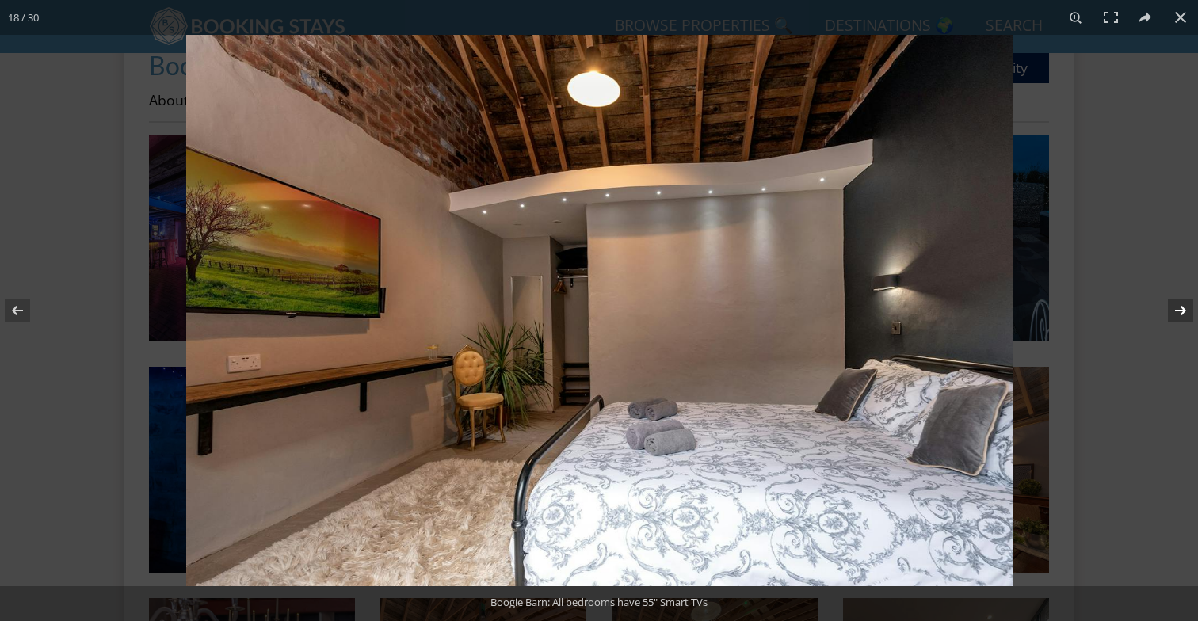
click at [1184, 315] on button at bounding box center [1170, 310] width 55 height 79
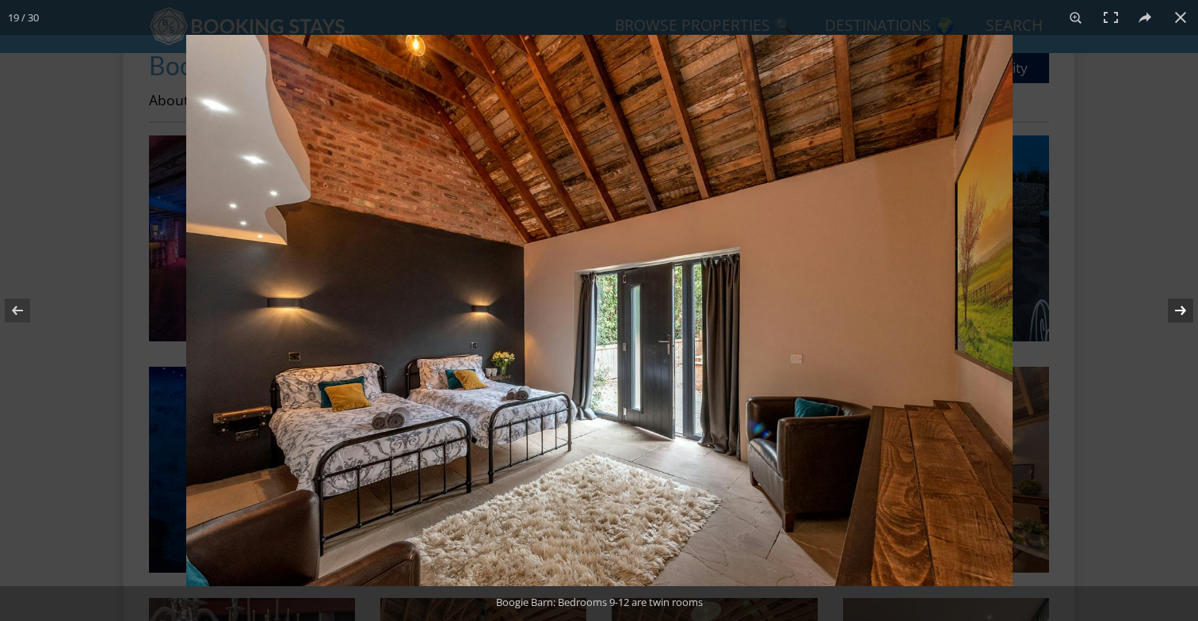
click at [1184, 315] on button at bounding box center [1170, 310] width 55 height 79
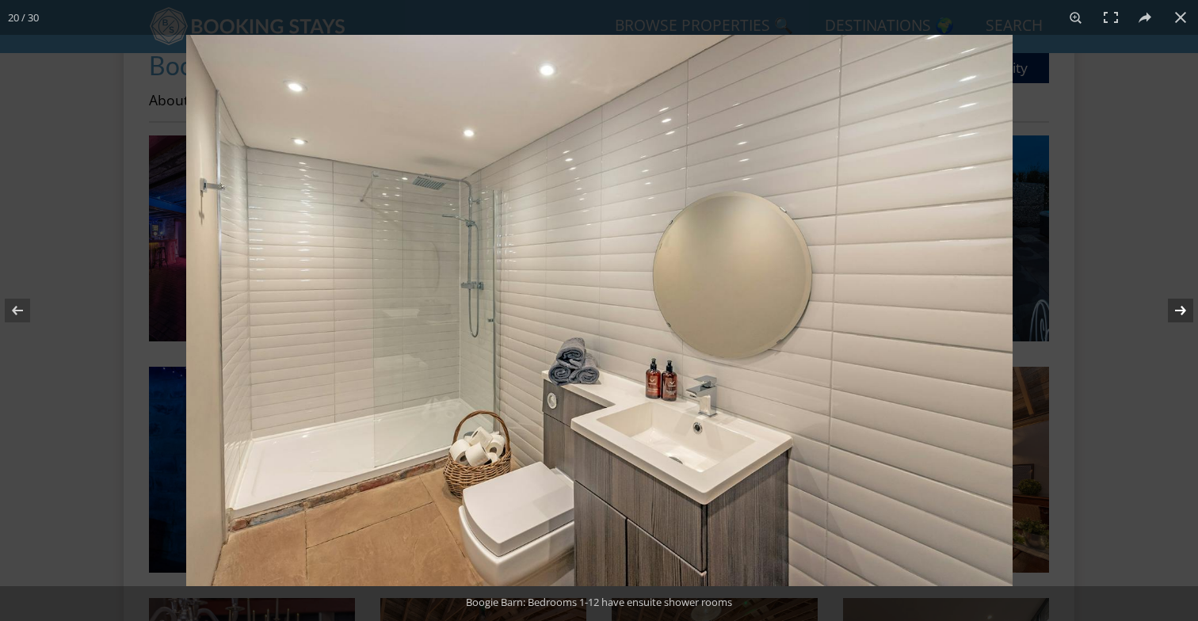
click at [1184, 315] on button at bounding box center [1170, 310] width 55 height 79
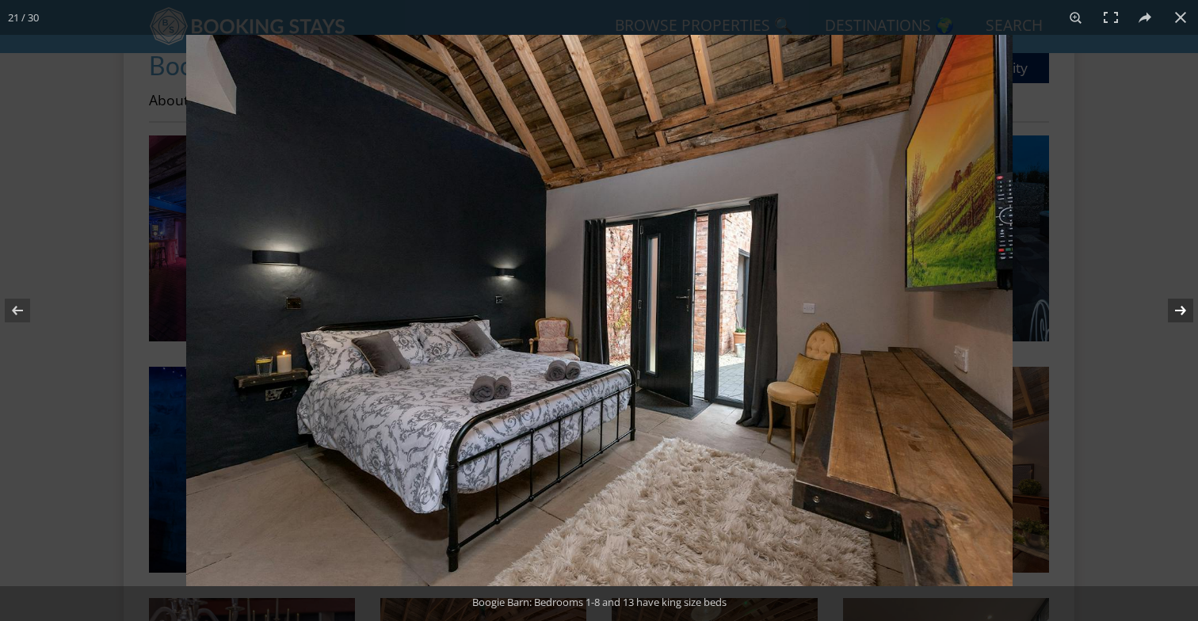
click at [1184, 315] on button at bounding box center [1170, 310] width 55 height 79
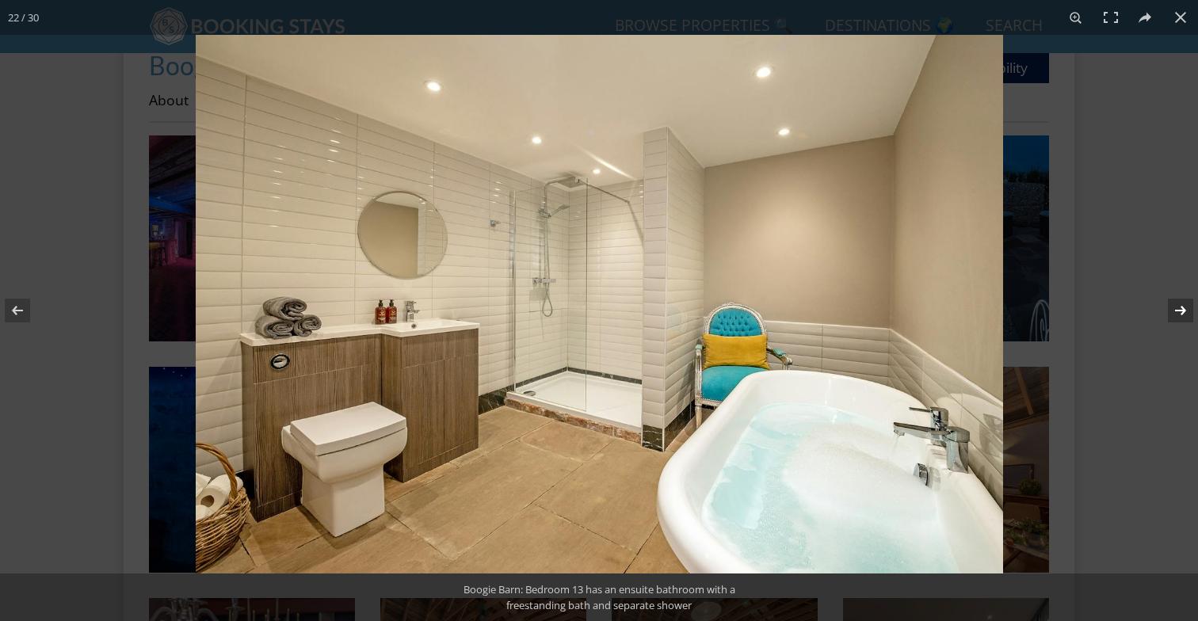
click at [1184, 315] on button at bounding box center [1170, 310] width 55 height 79
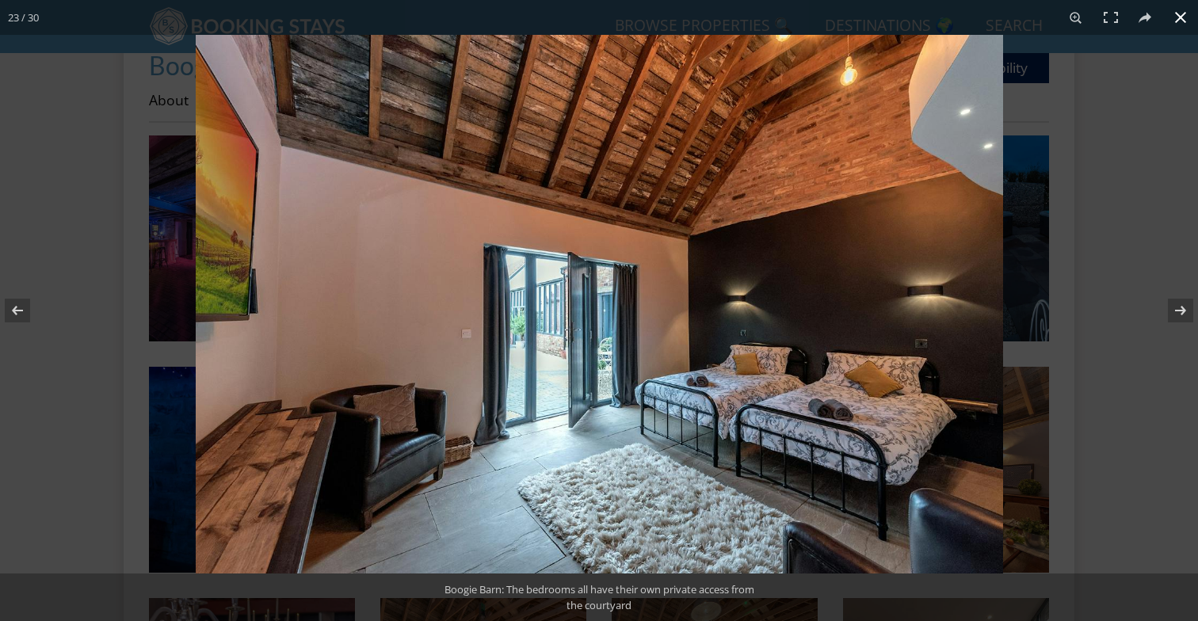
click at [1137, 286] on div at bounding box center [795, 345] width 1198 height 621
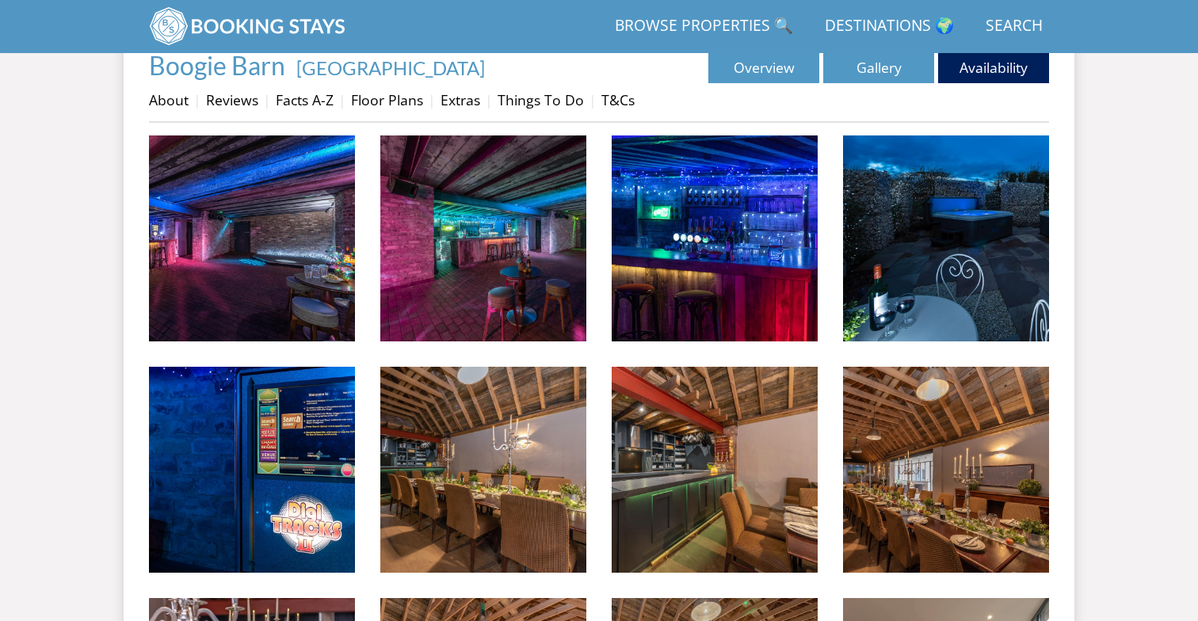
scroll to position [598, 0]
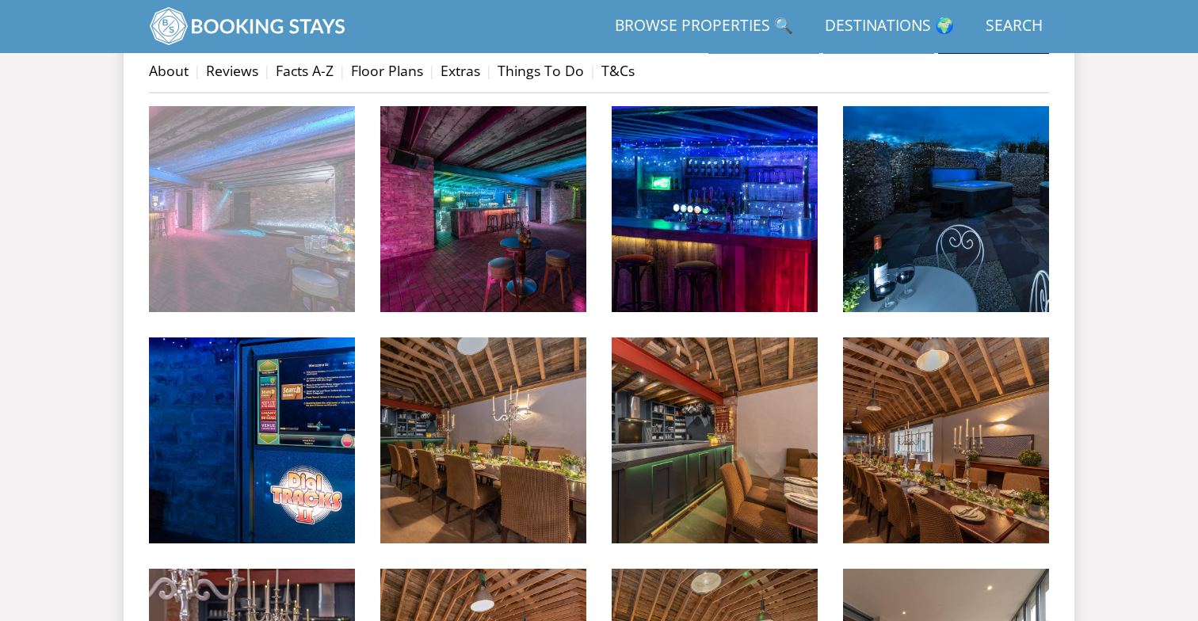
click at [283, 237] on img at bounding box center [252, 209] width 206 height 206
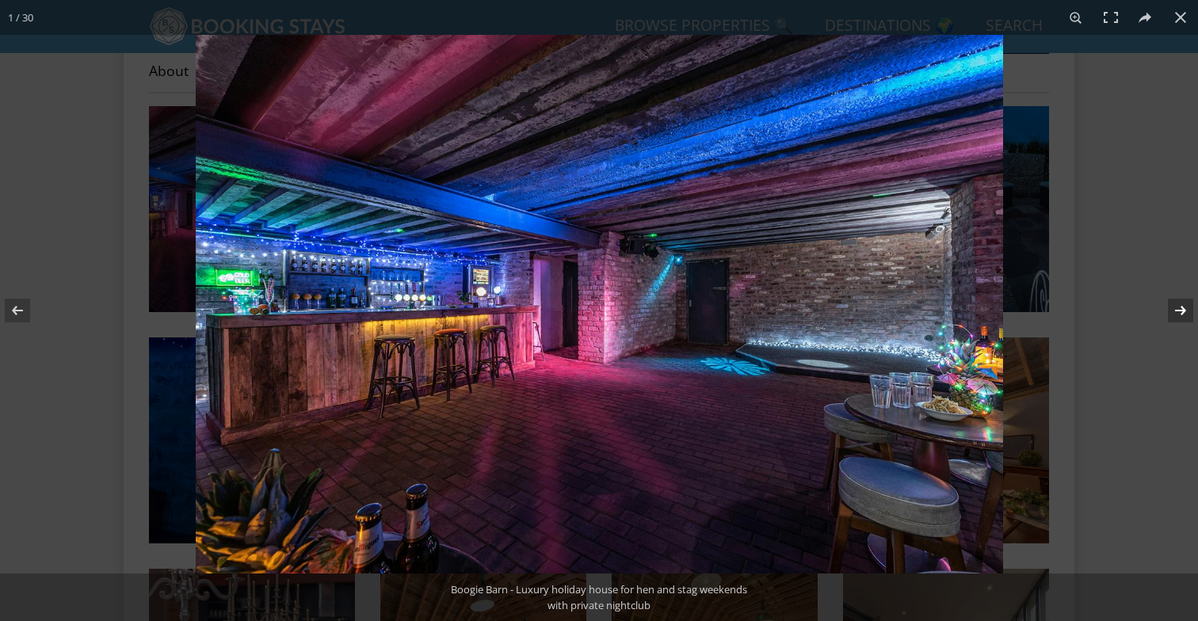
click at [1184, 303] on button at bounding box center [1170, 310] width 55 height 79
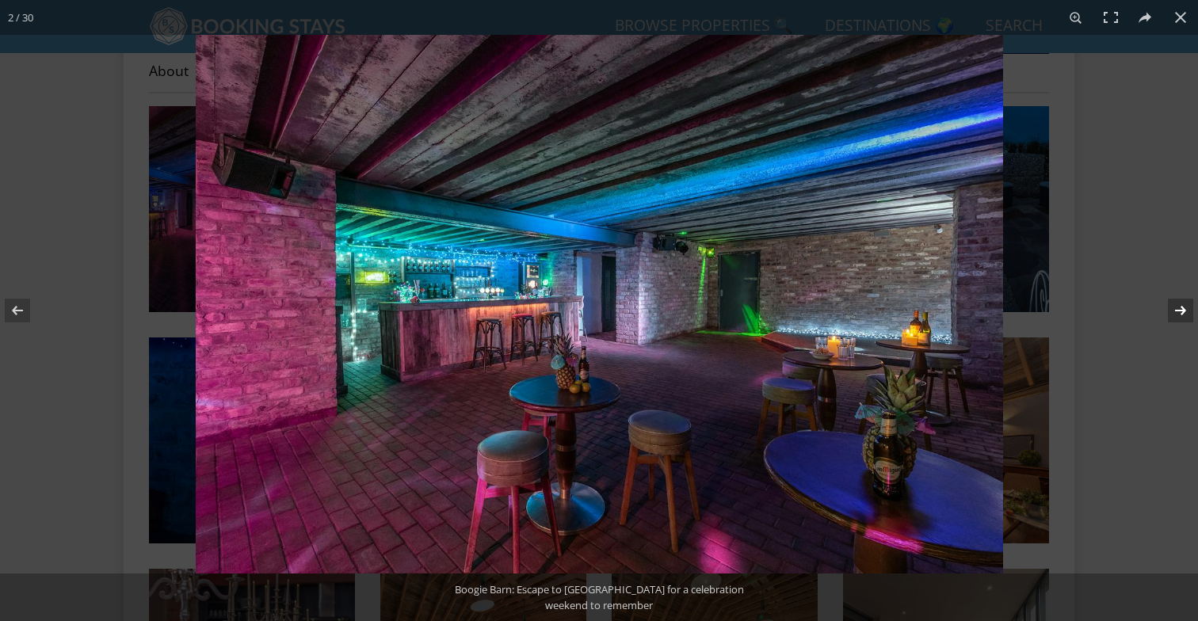
click at [1184, 303] on button at bounding box center [1170, 310] width 55 height 79
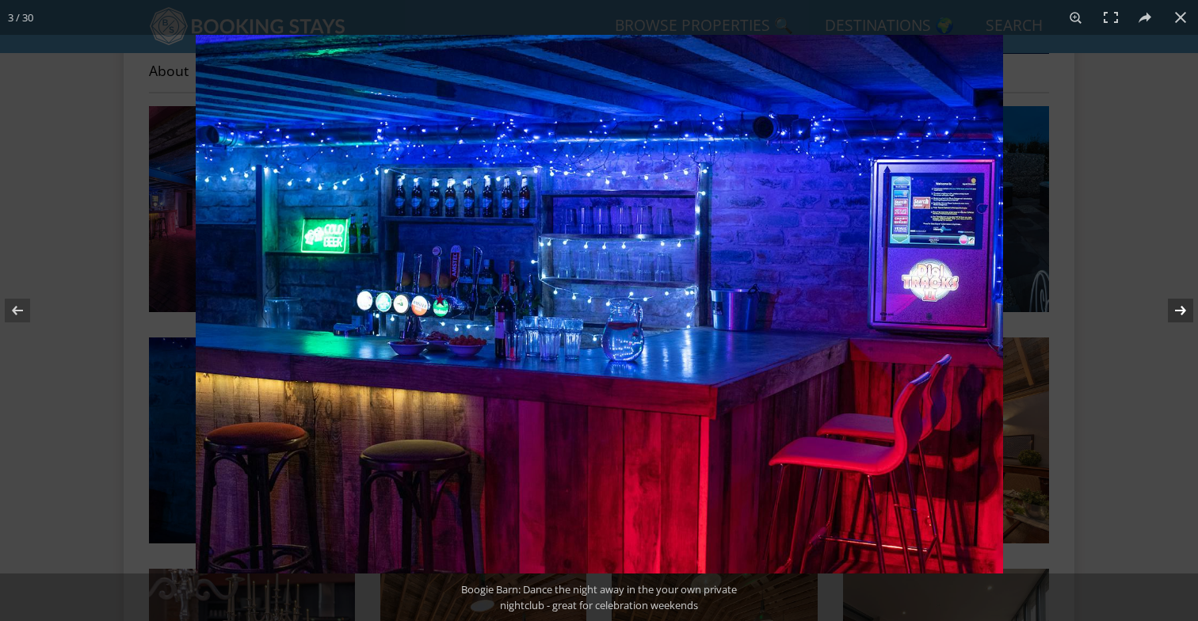
click at [1184, 303] on button at bounding box center [1170, 310] width 55 height 79
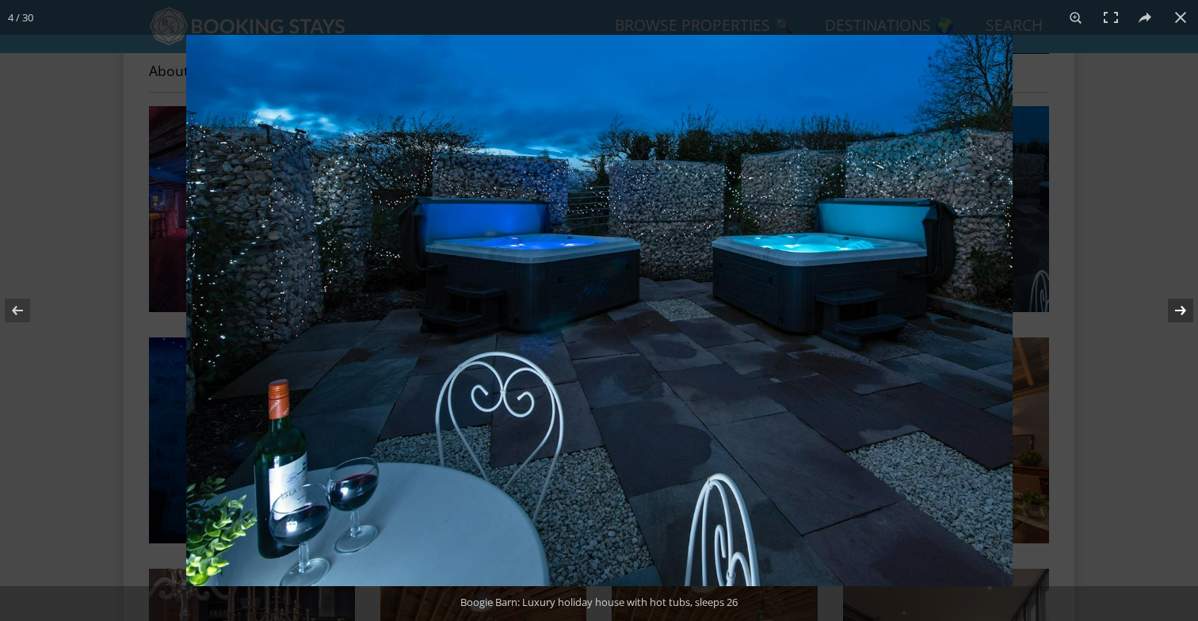
click at [1184, 303] on button at bounding box center [1170, 310] width 55 height 79
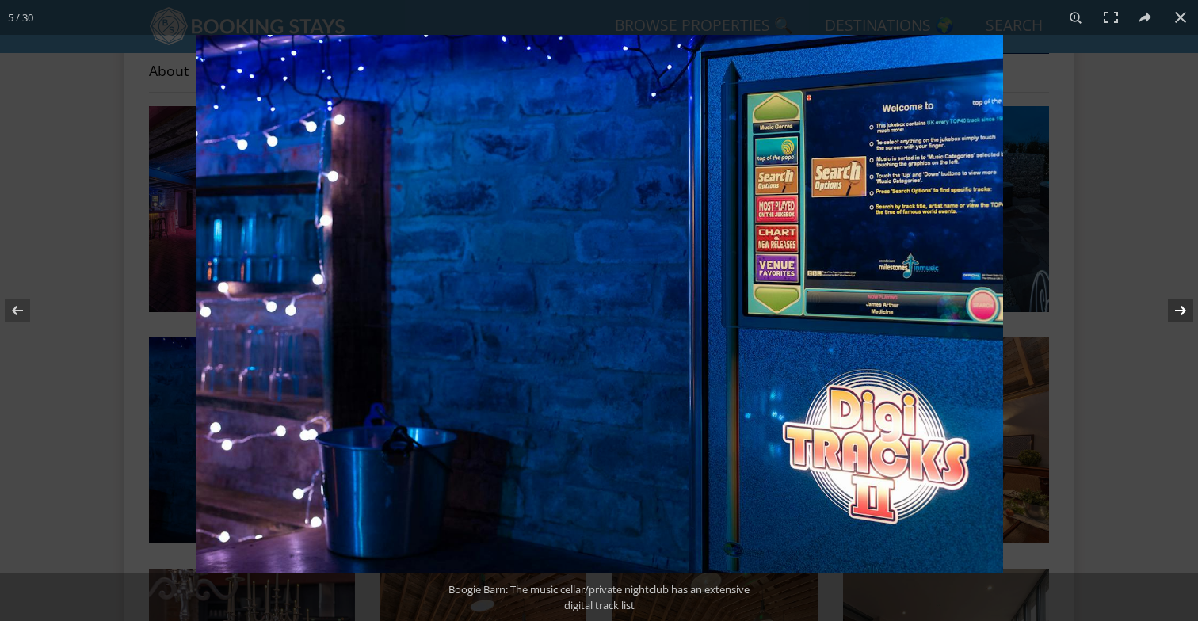
click at [1184, 303] on button at bounding box center [1170, 310] width 55 height 79
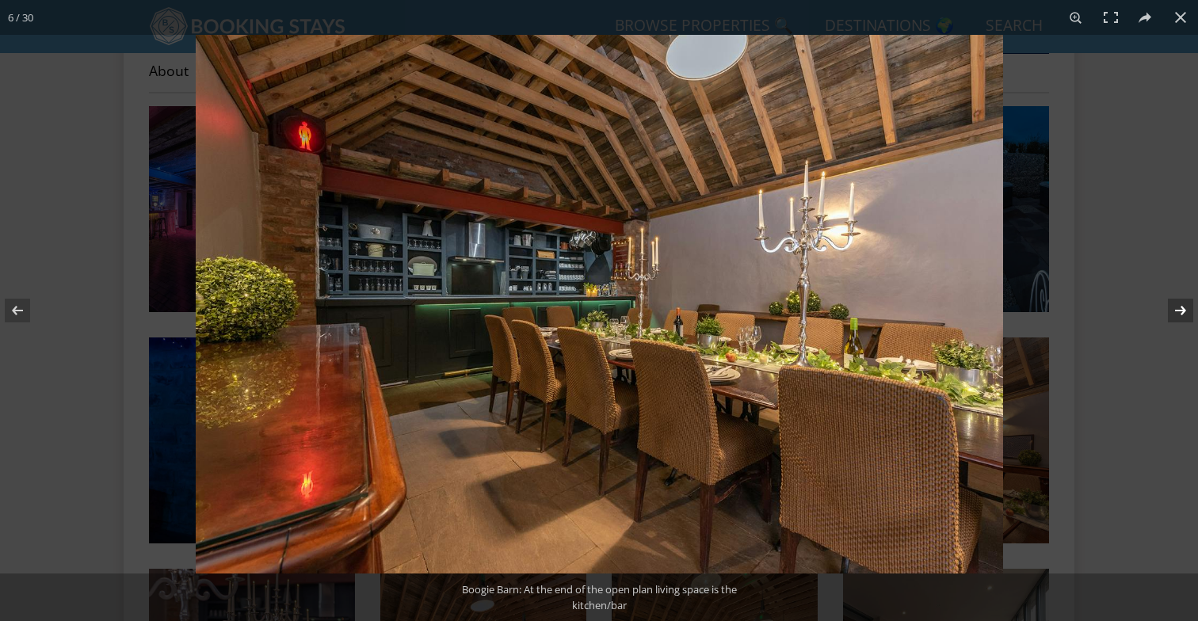
click at [1184, 303] on button at bounding box center [1170, 310] width 55 height 79
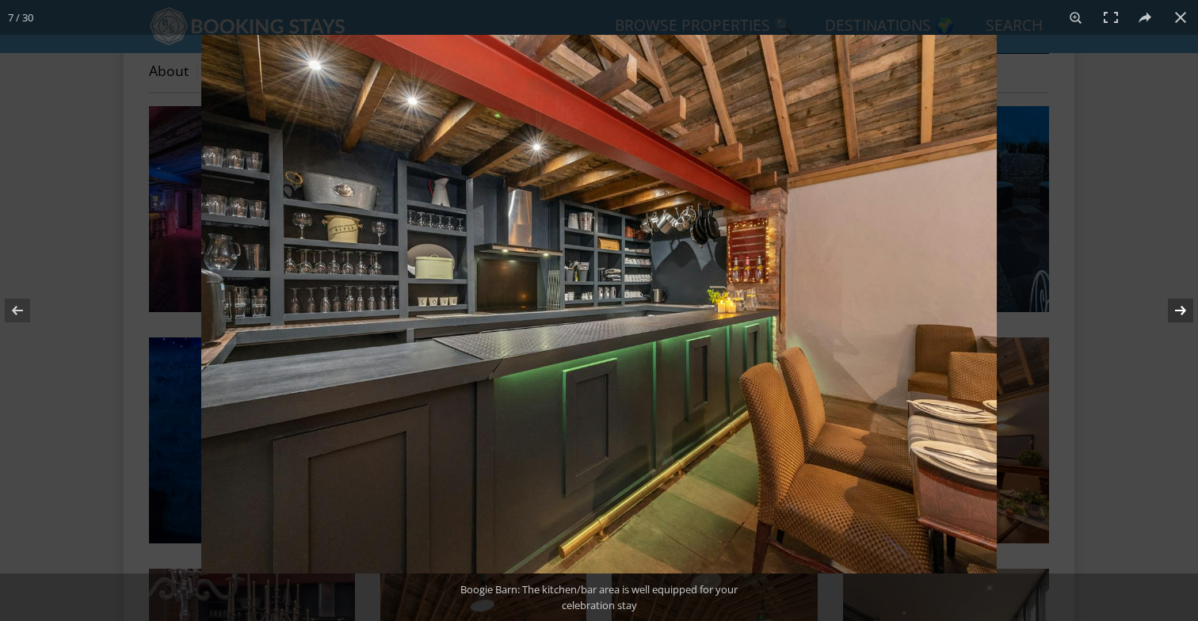
click at [1184, 303] on button at bounding box center [1170, 310] width 55 height 79
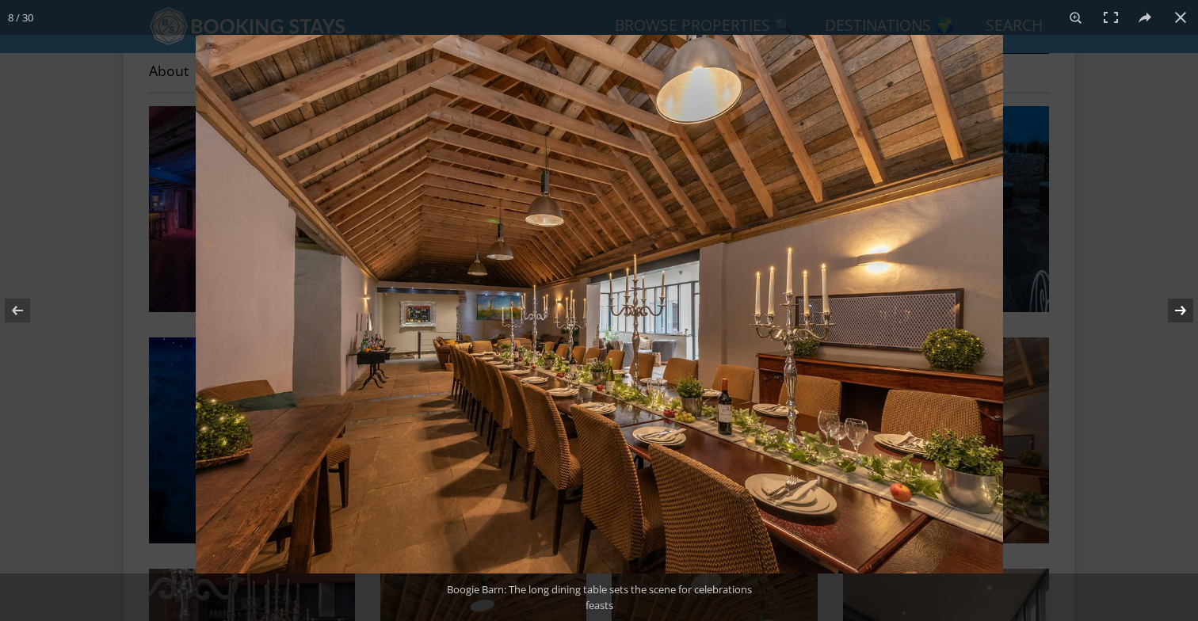
click at [1184, 303] on button at bounding box center [1170, 310] width 55 height 79
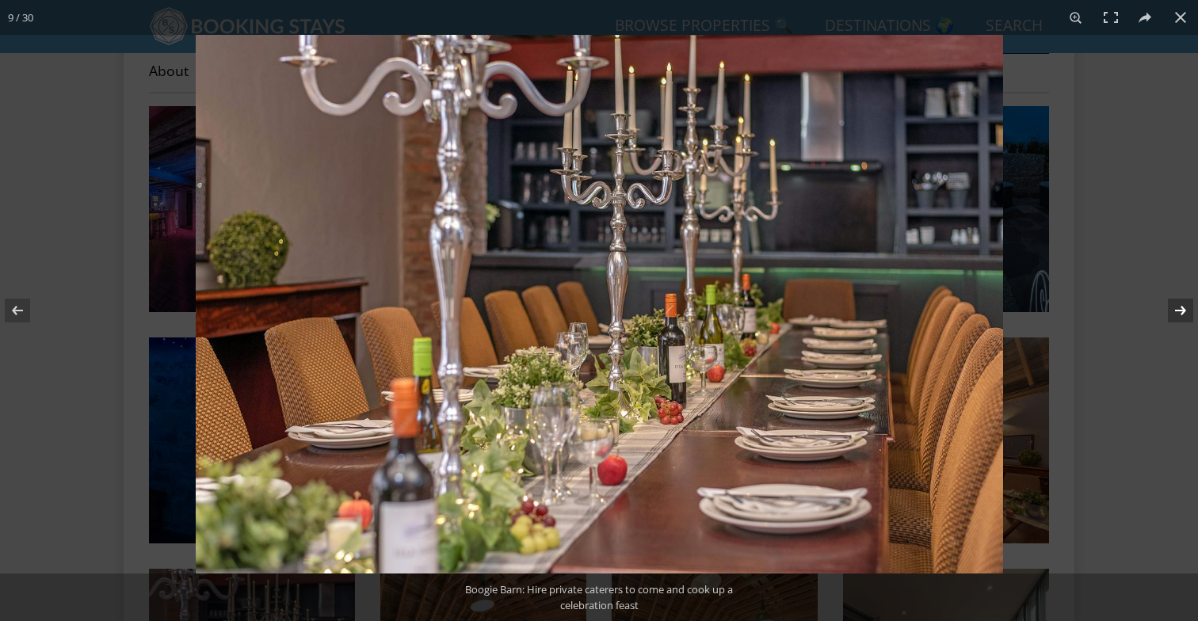
click at [1184, 303] on button at bounding box center [1170, 310] width 55 height 79
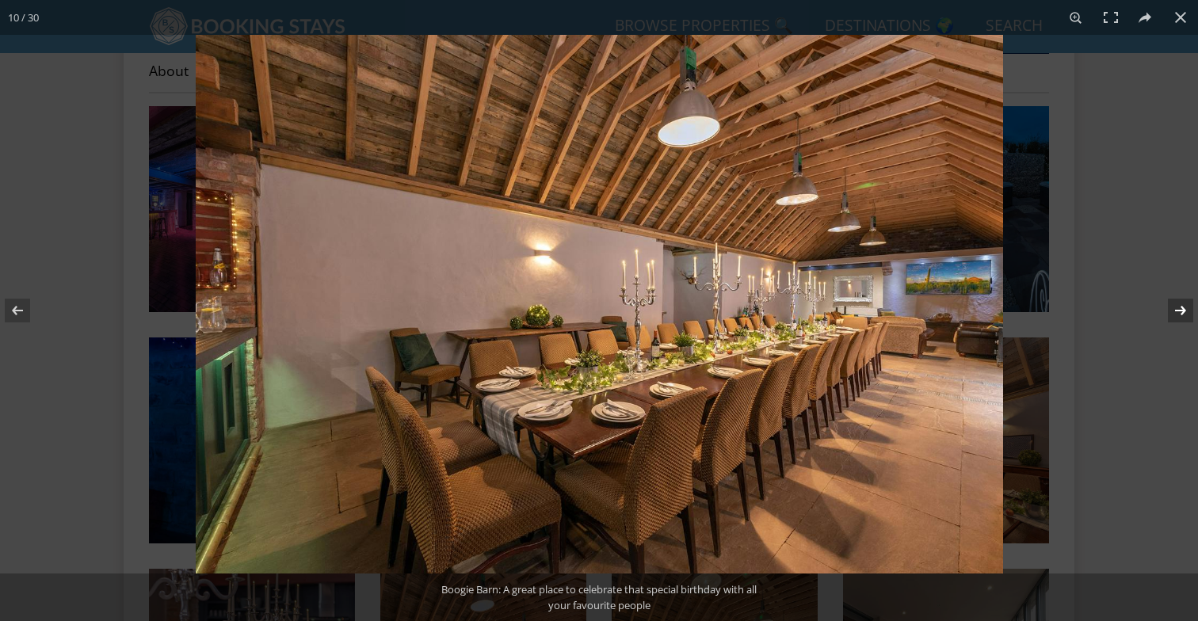
click at [1184, 303] on button at bounding box center [1170, 310] width 55 height 79
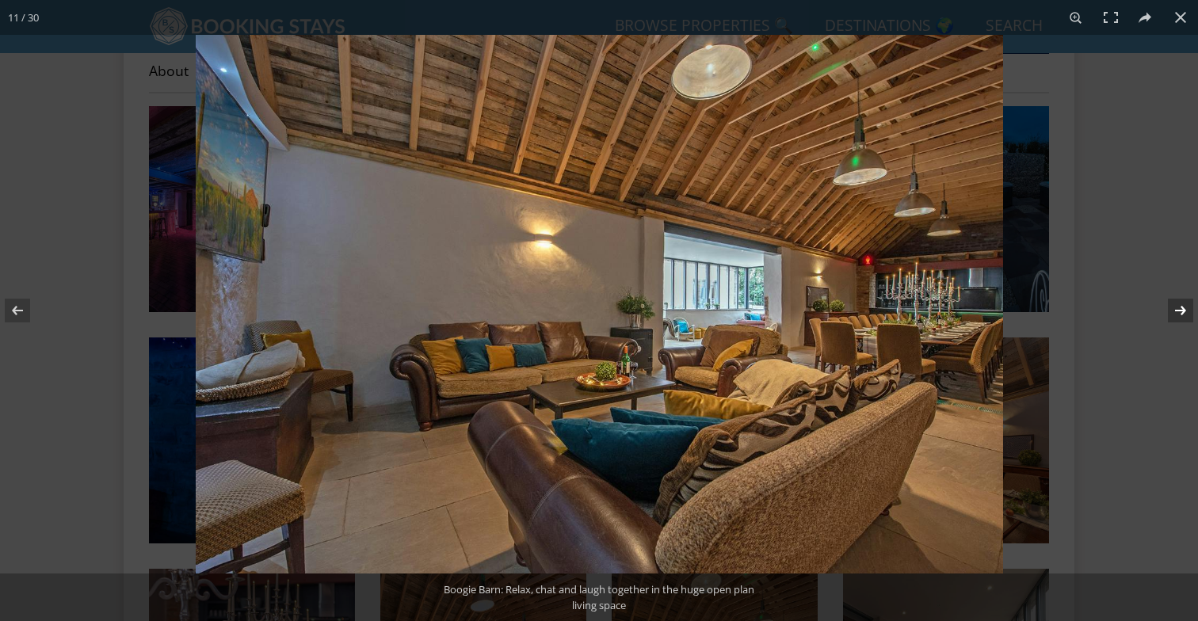
click at [1184, 303] on button at bounding box center [1170, 310] width 55 height 79
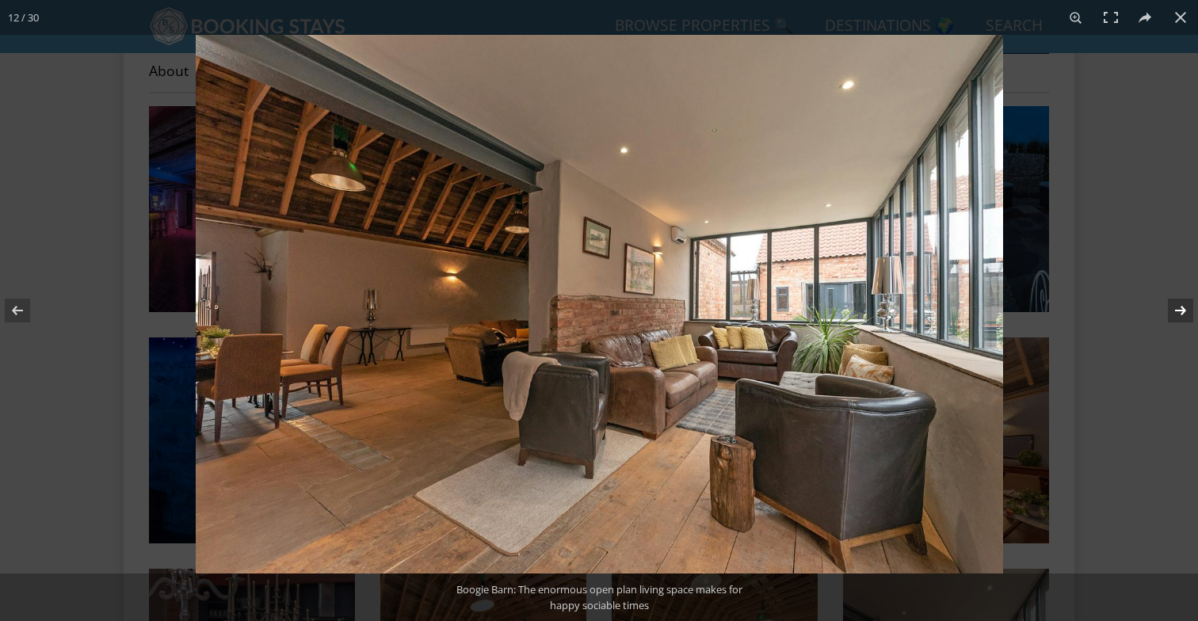
click at [1184, 303] on button at bounding box center [1170, 310] width 55 height 79
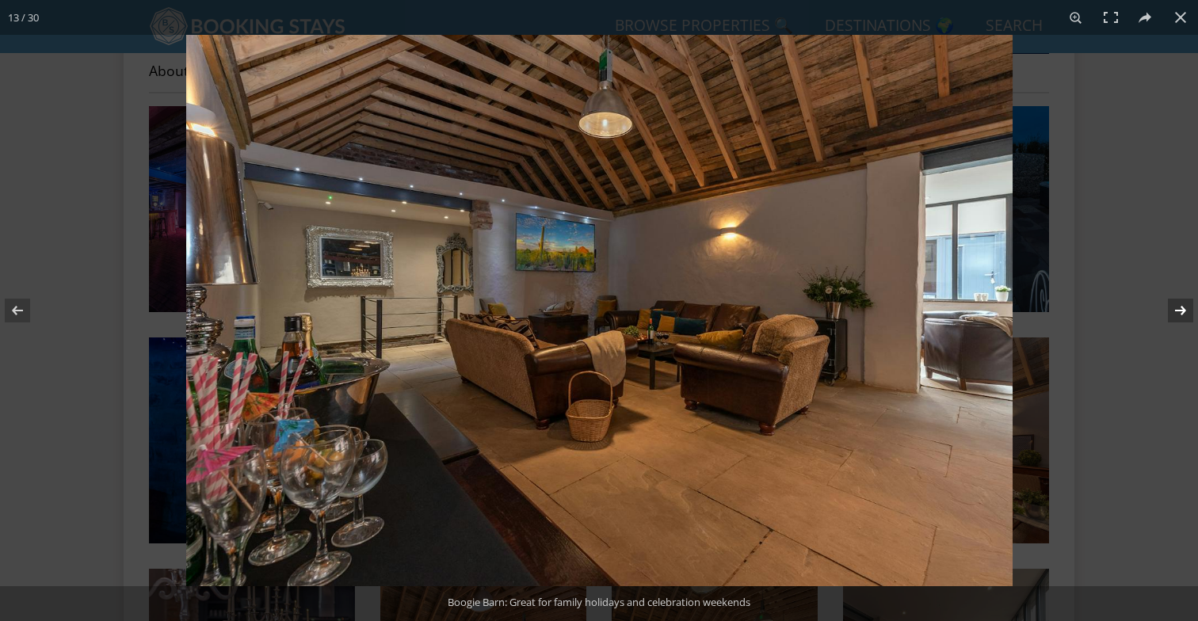
click at [1184, 303] on button at bounding box center [1170, 310] width 55 height 79
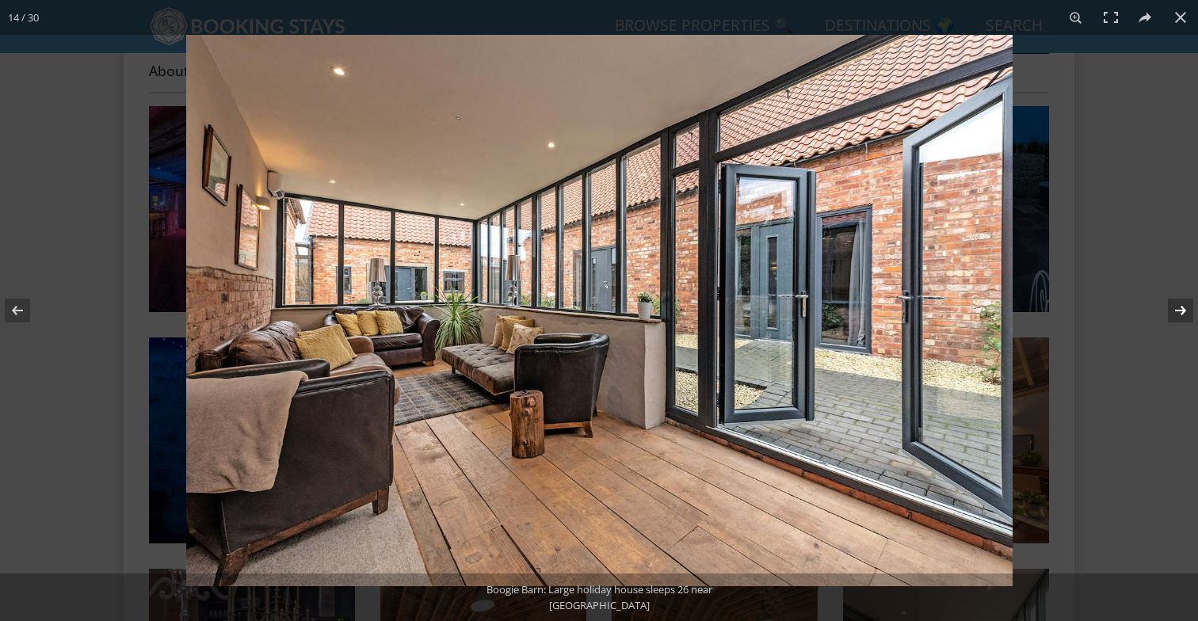
click at [1184, 303] on button at bounding box center [1170, 310] width 55 height 79
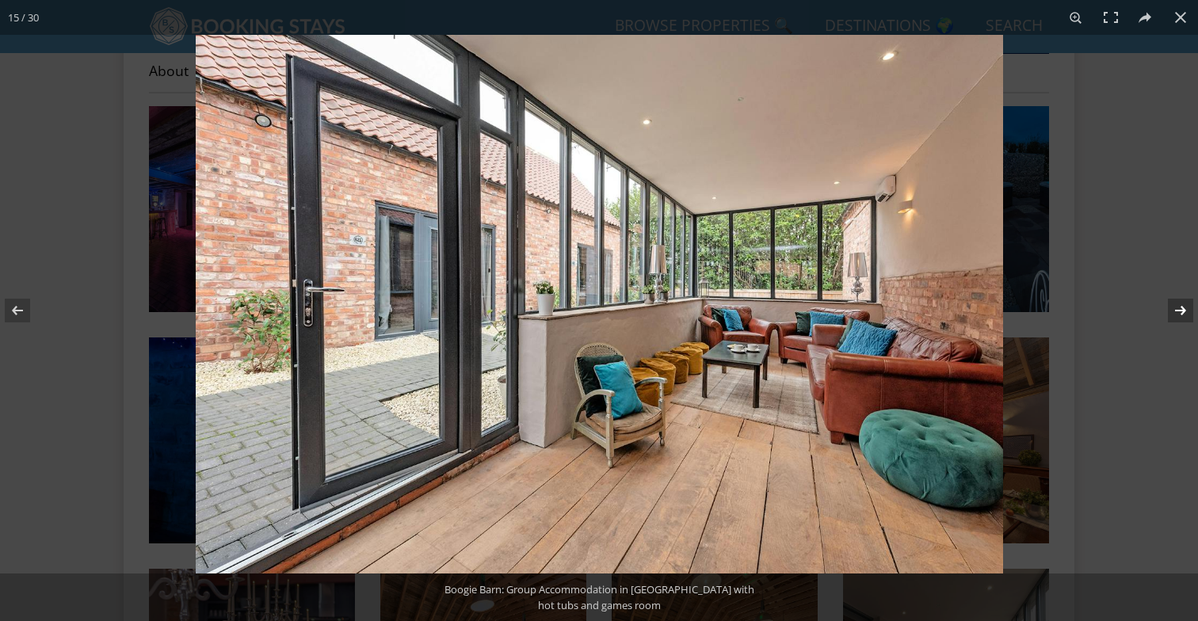
click at [1184, 303] on button at bounding box center [1170, 310] width 55 height 79
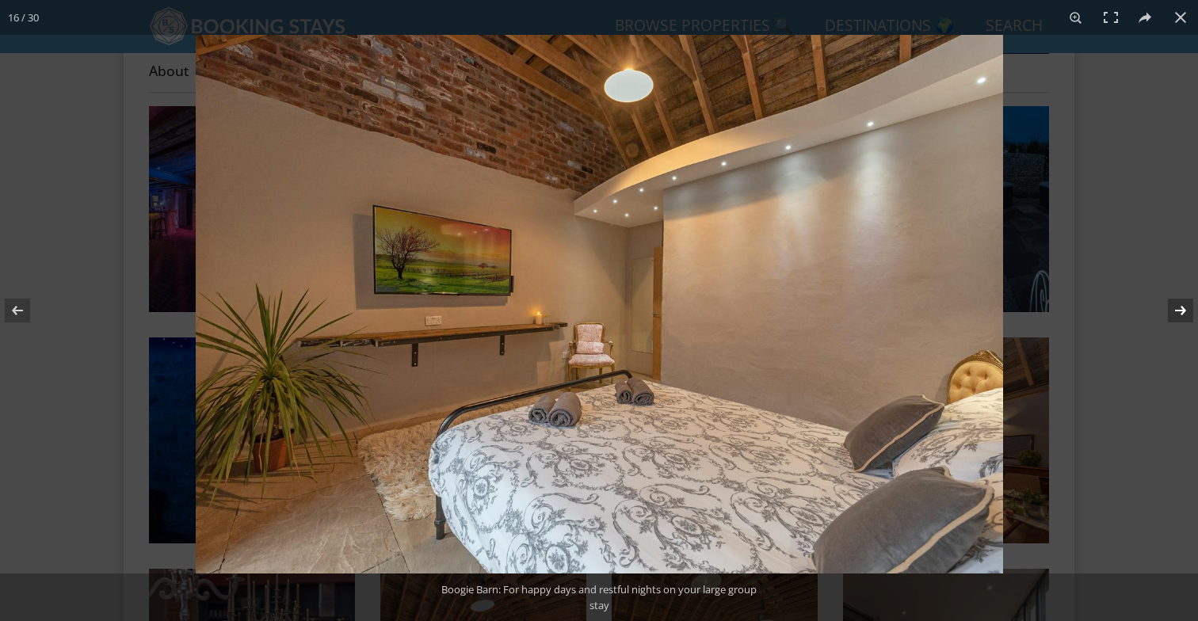
click at [1184, 307] on button at bounding box center [1170, 310] width 55 height 79
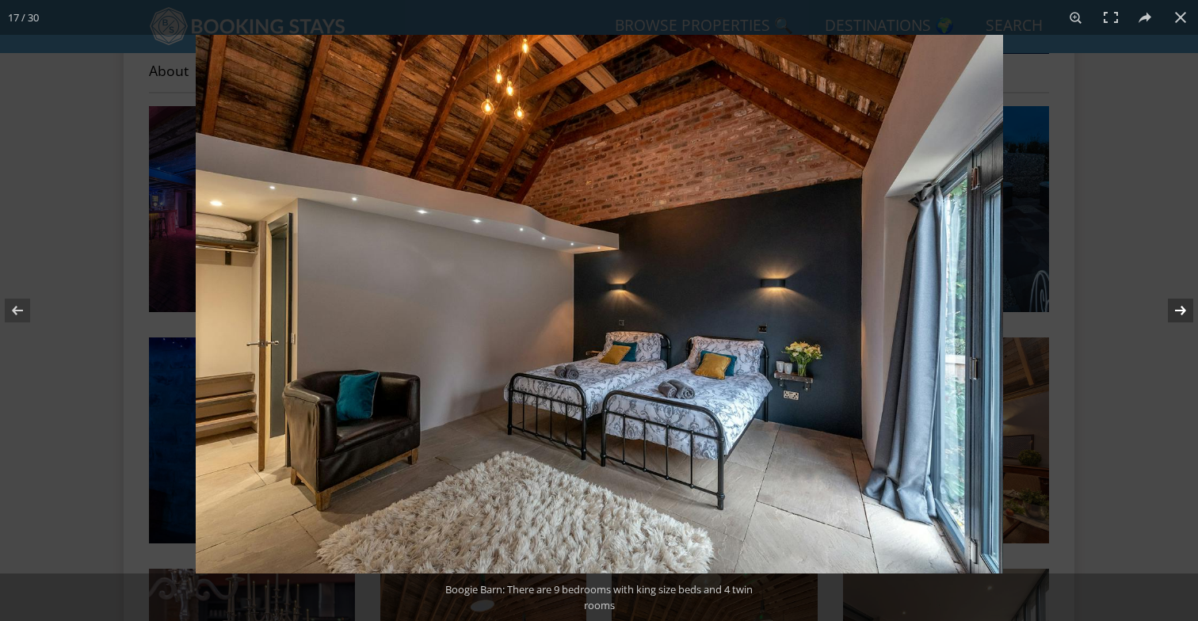
click at [1184, 307] on button at bounding box center [1170, 310] width 55 height 79
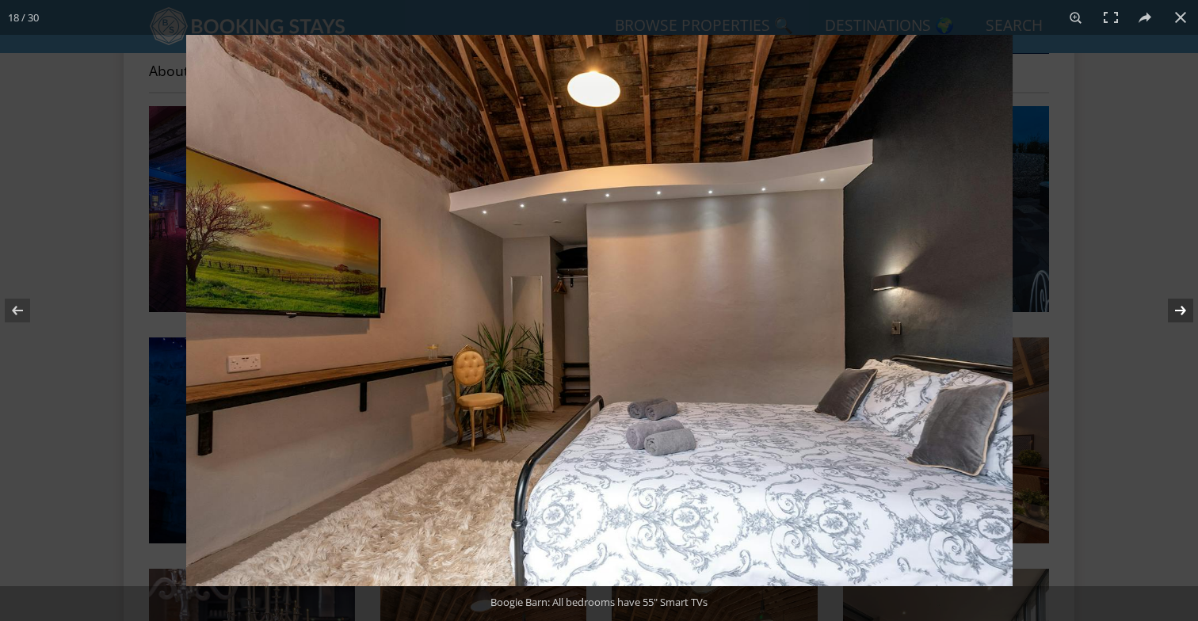
click at [1184, 307] on button at bounding box center [1170, 310] width 55 height 79
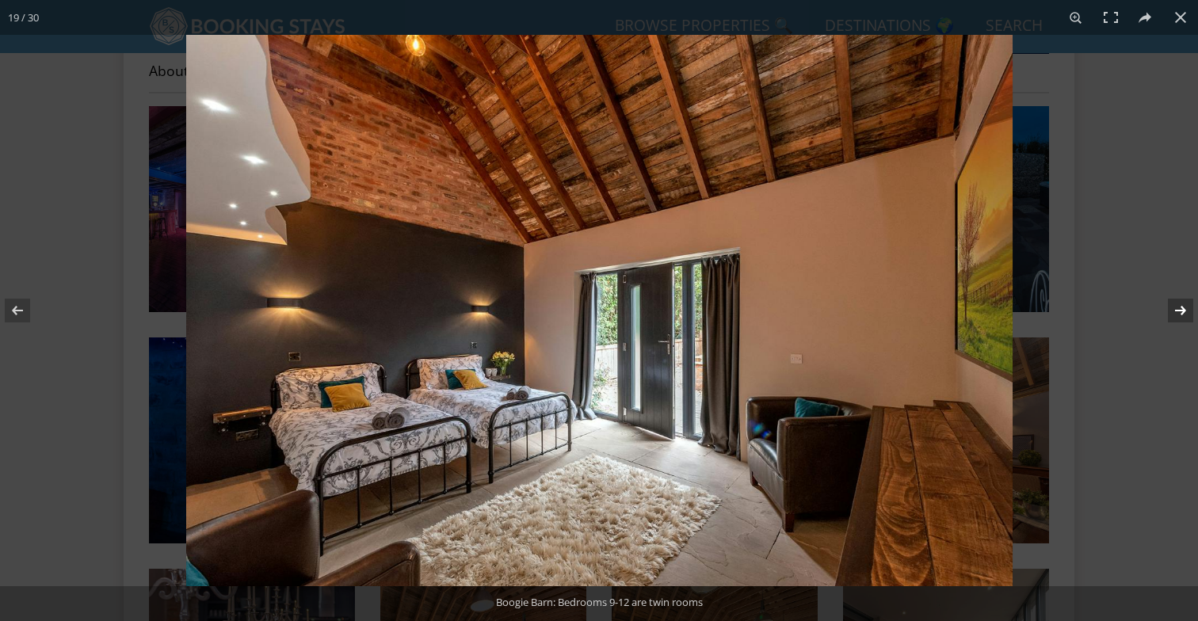
click at [1184, 307] on button at bounding box center [1170, 310] width 55 height 79
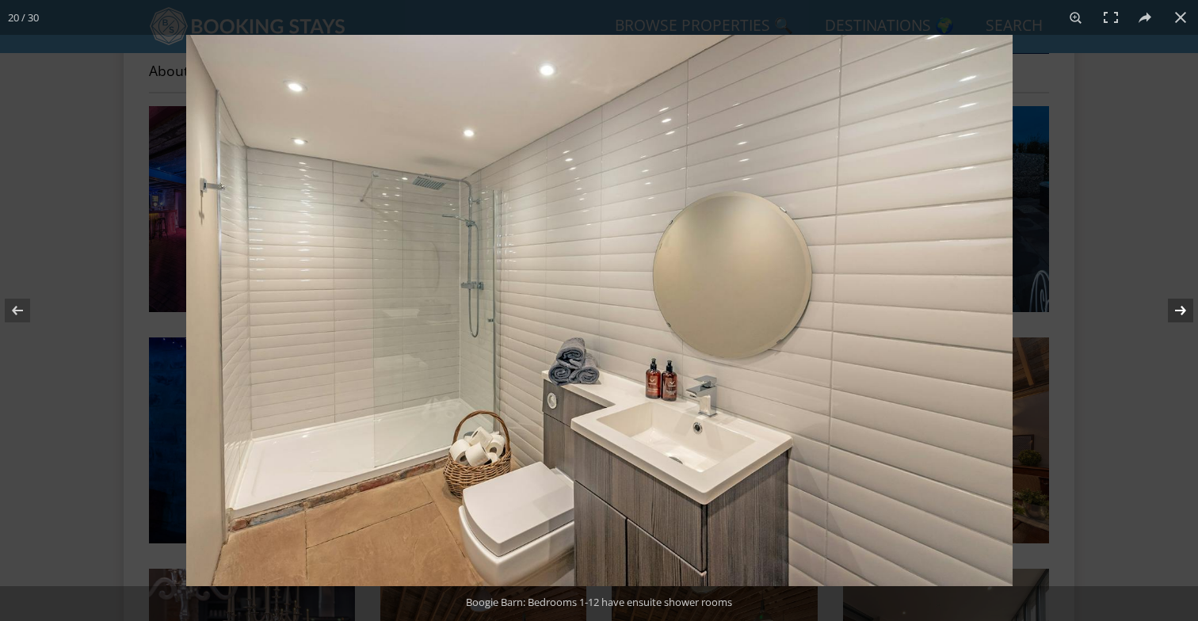
click at [1184, 307] on button at bounding box center [1170, 310] width 55 height 79
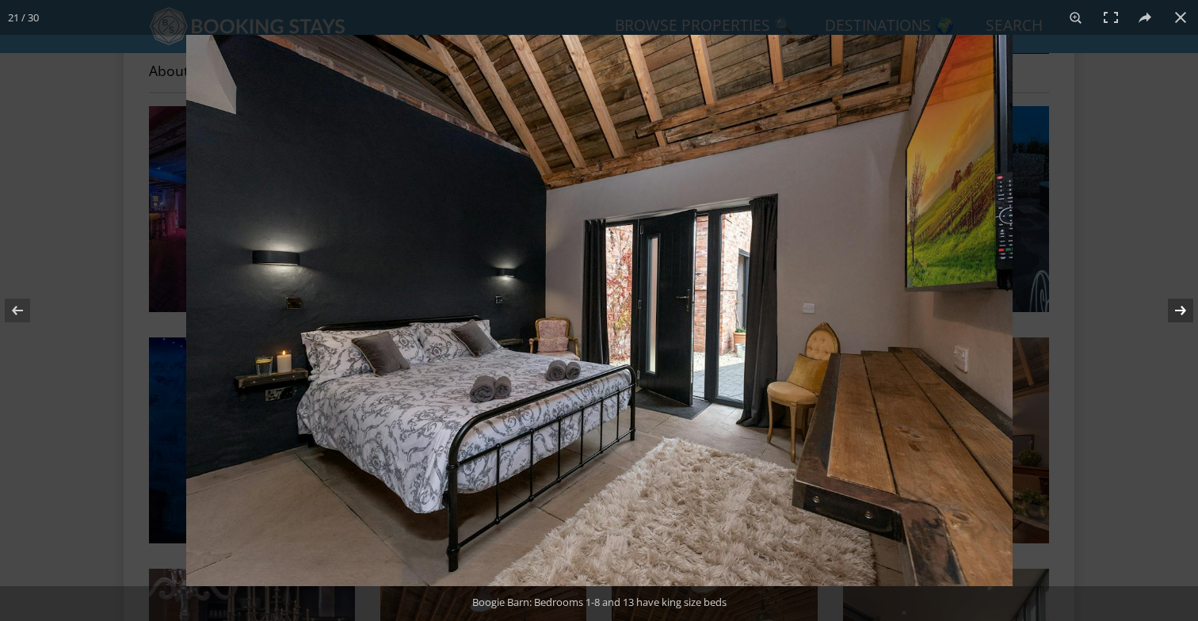
click at [1184, 307] on button at bounding box center [1170, 310] width 55 height 79
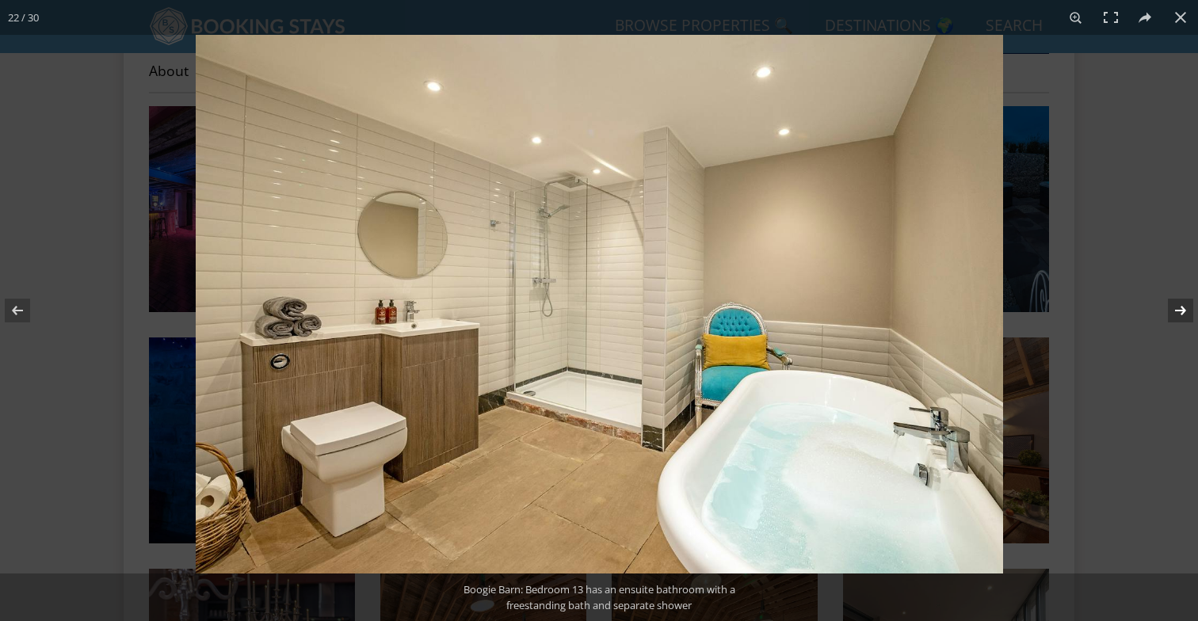
click at [1184, 307] on button at bounding box center [1170, 310] width 55 height 79
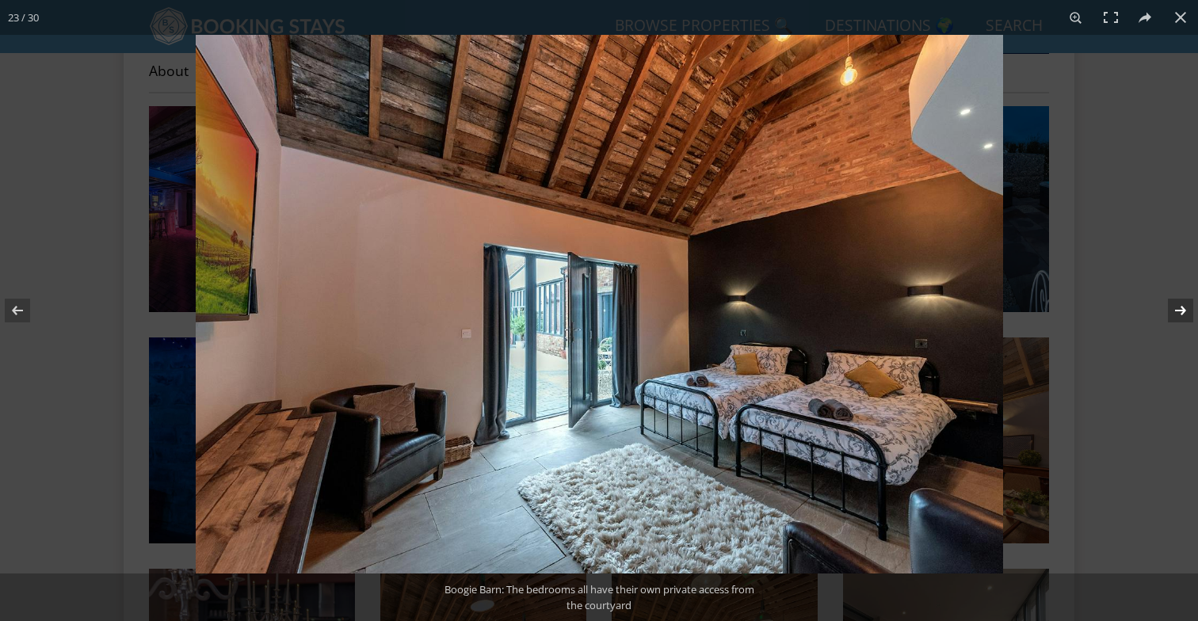
click at [1184, 307] on button at bounding box center [1170, 310] width 55 height 79
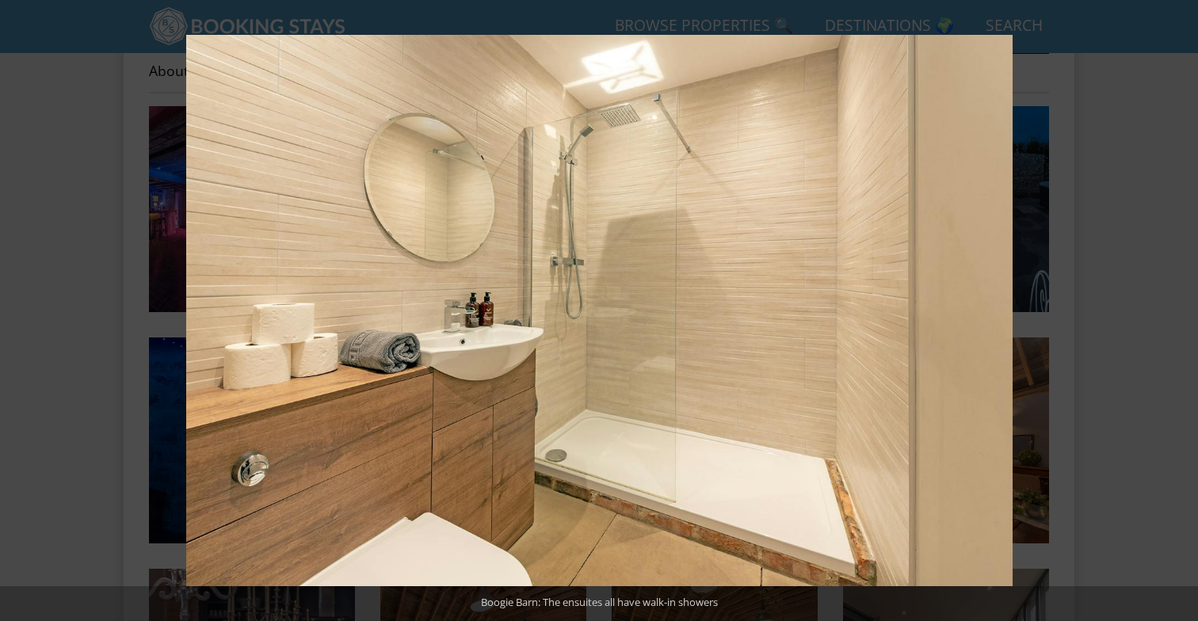
click at [1184, 307] on button at bounding box center [1170, 310] width 55 height 79
